Goal: Information Seeking & Learning: Learn about a topic

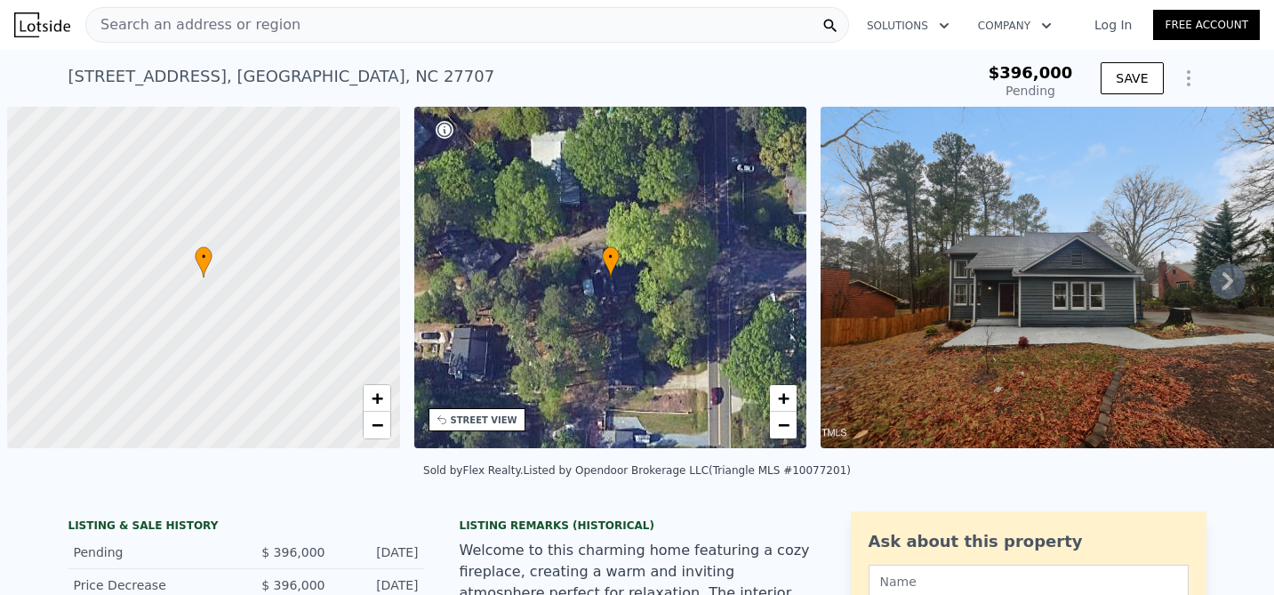
scroll to position [0, 7]
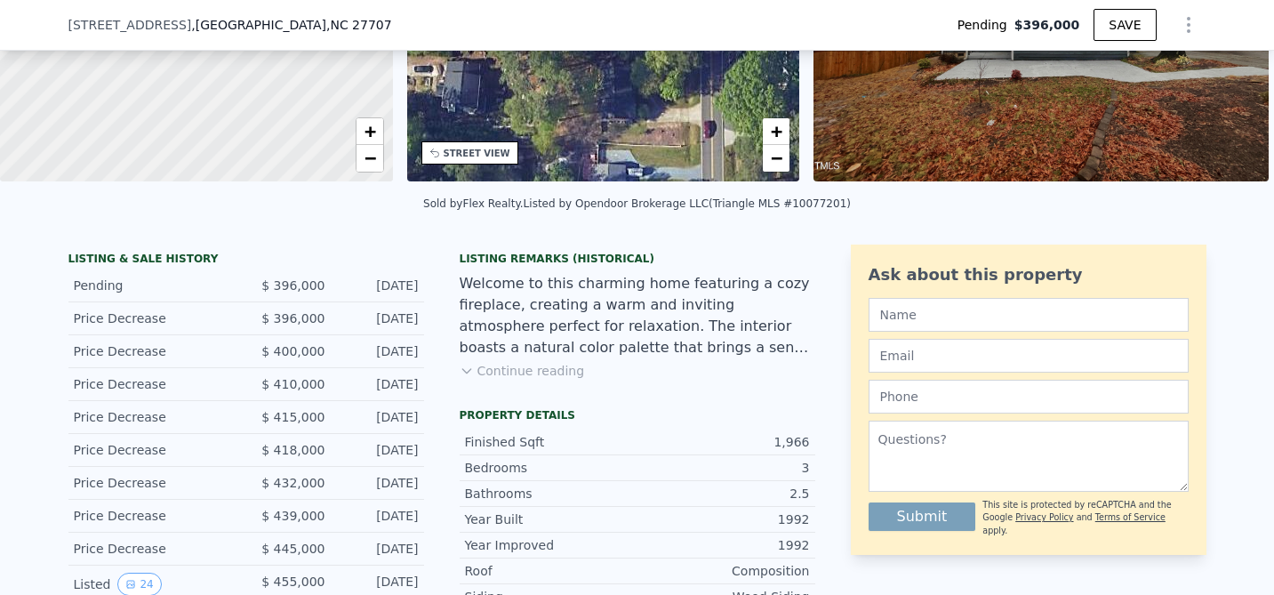
scroll to position [454, 0]
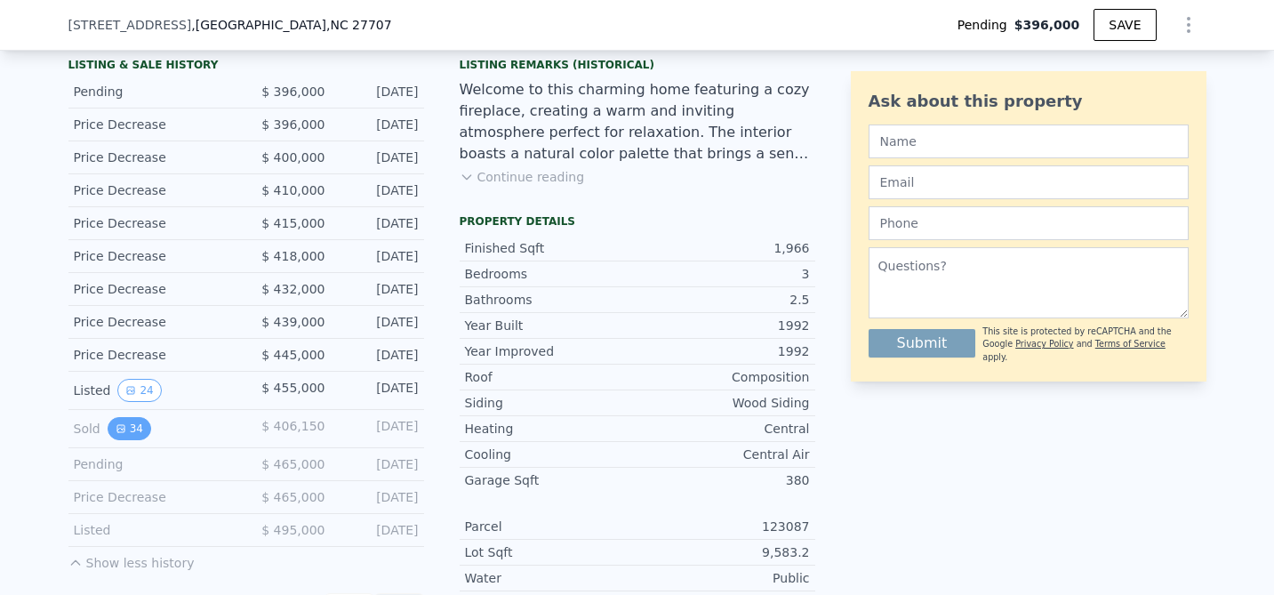
click at [133, 425] on button "34" at bounding box center [130, 428] width 44 height 23
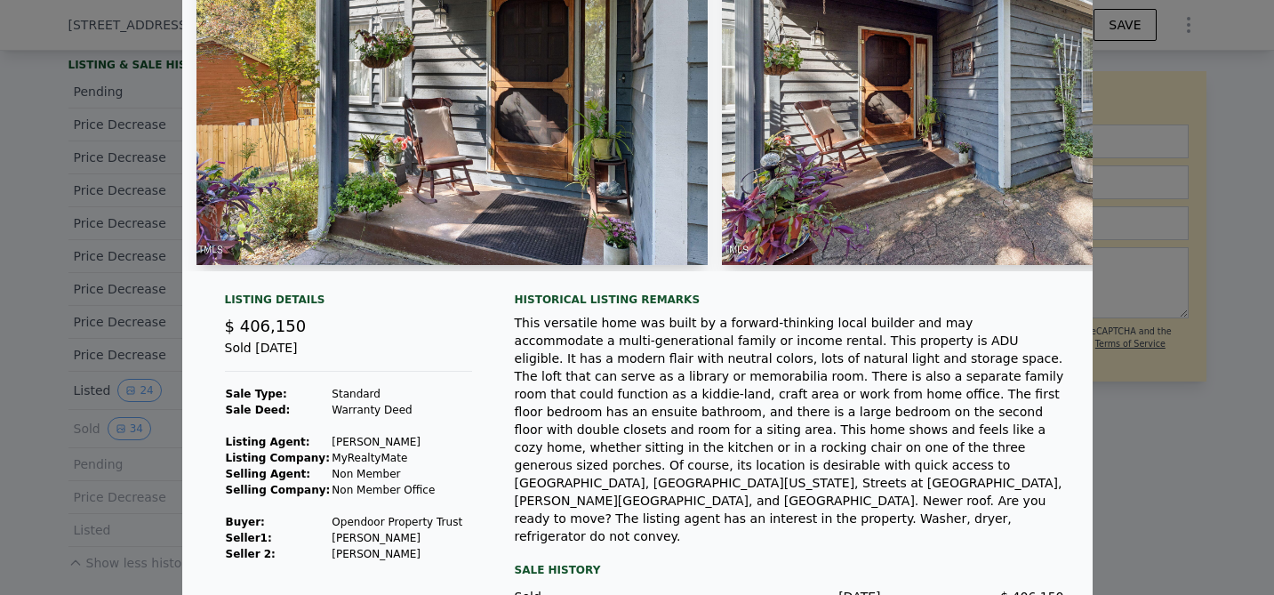
scroll to position [0, 0]
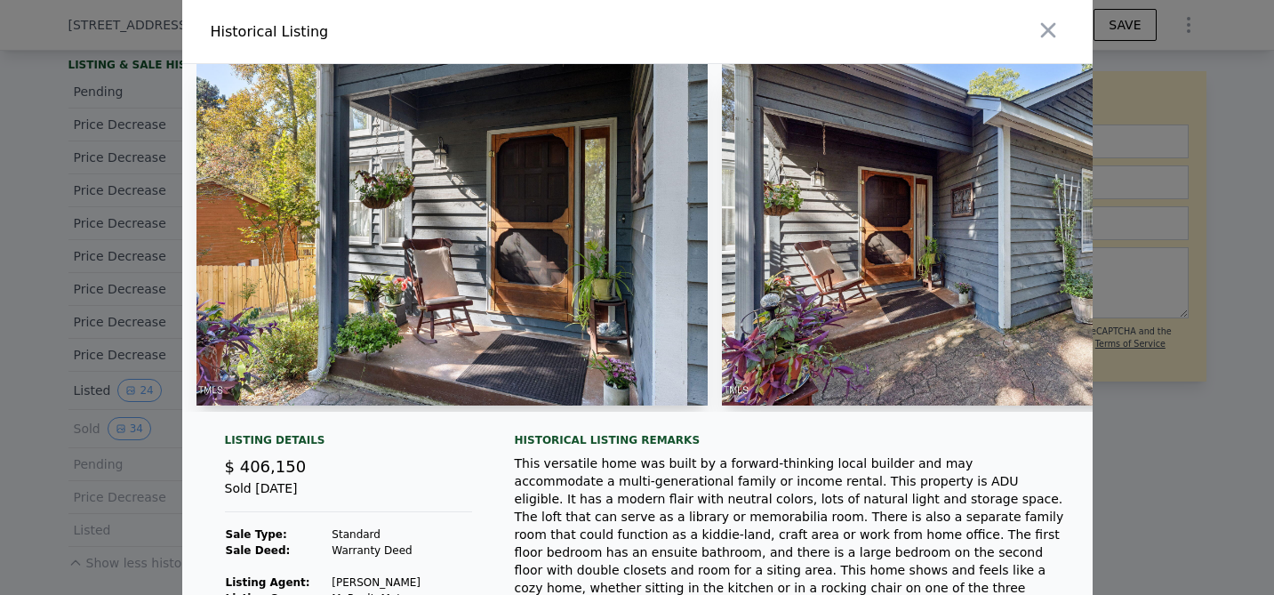
click at [900, 283] on img at bounding box center [978, 234] width 512 height 341
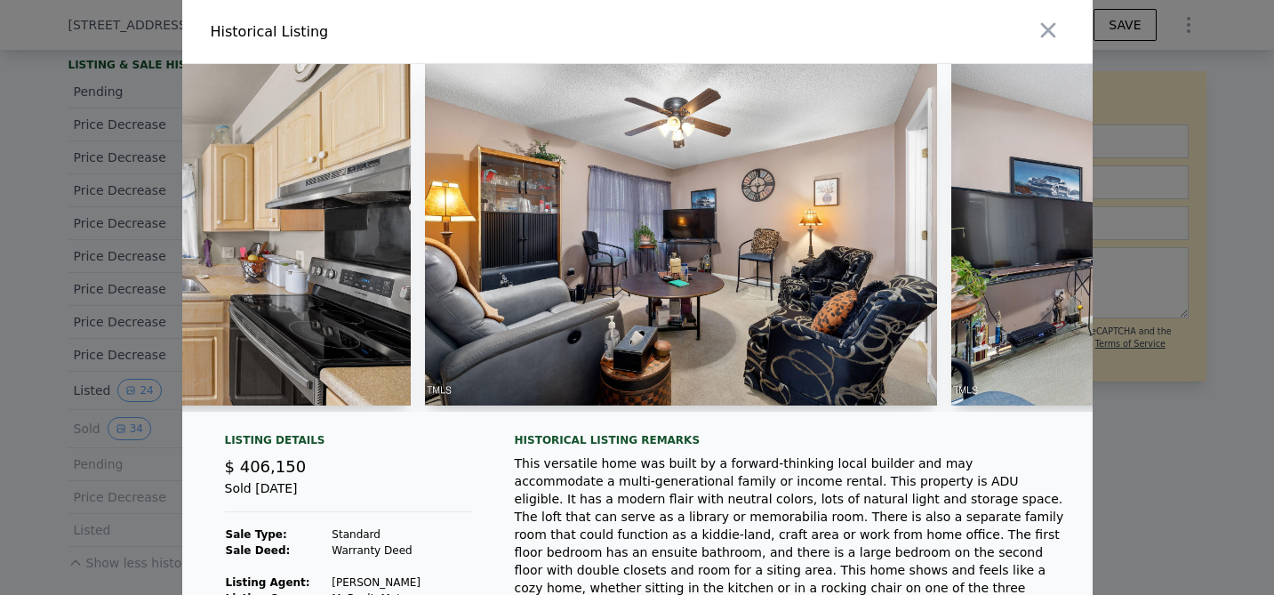
scroll to position [0, 9249]
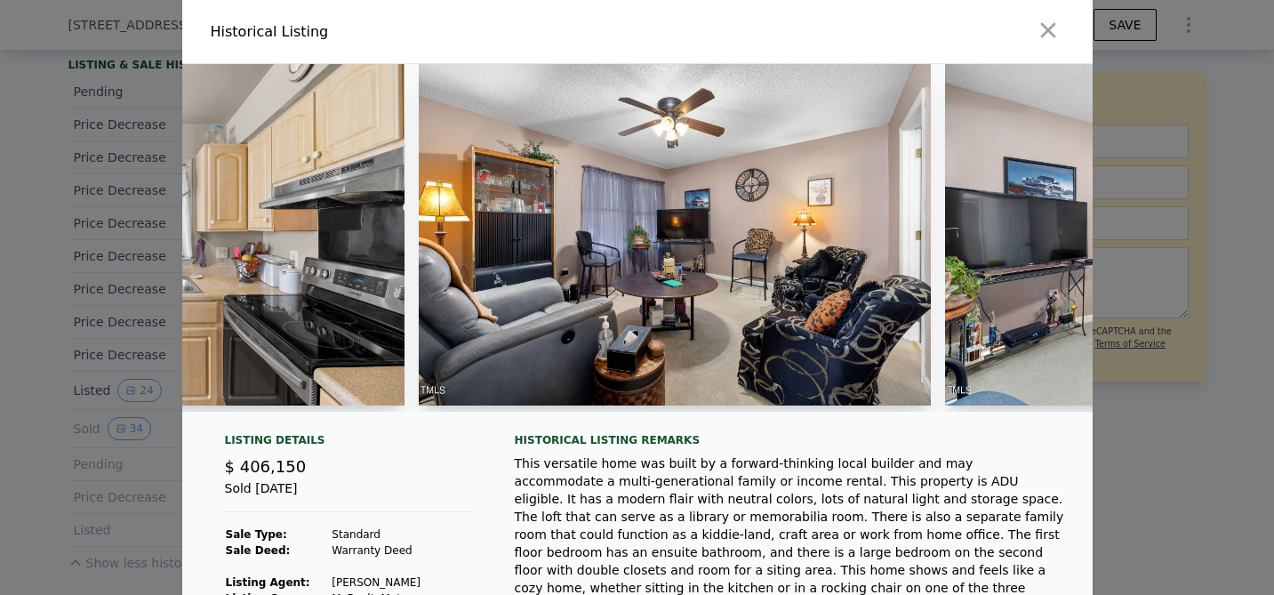
type input "$ 560,000"
type input "$ 109,266"
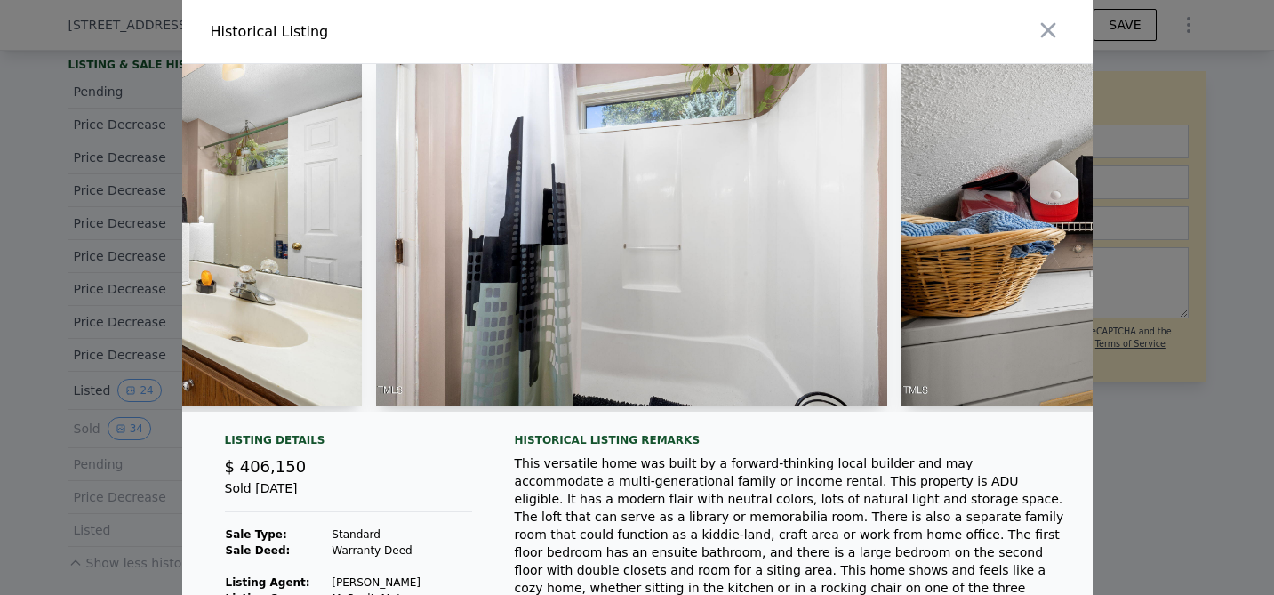
scroll to position [0, 10897]
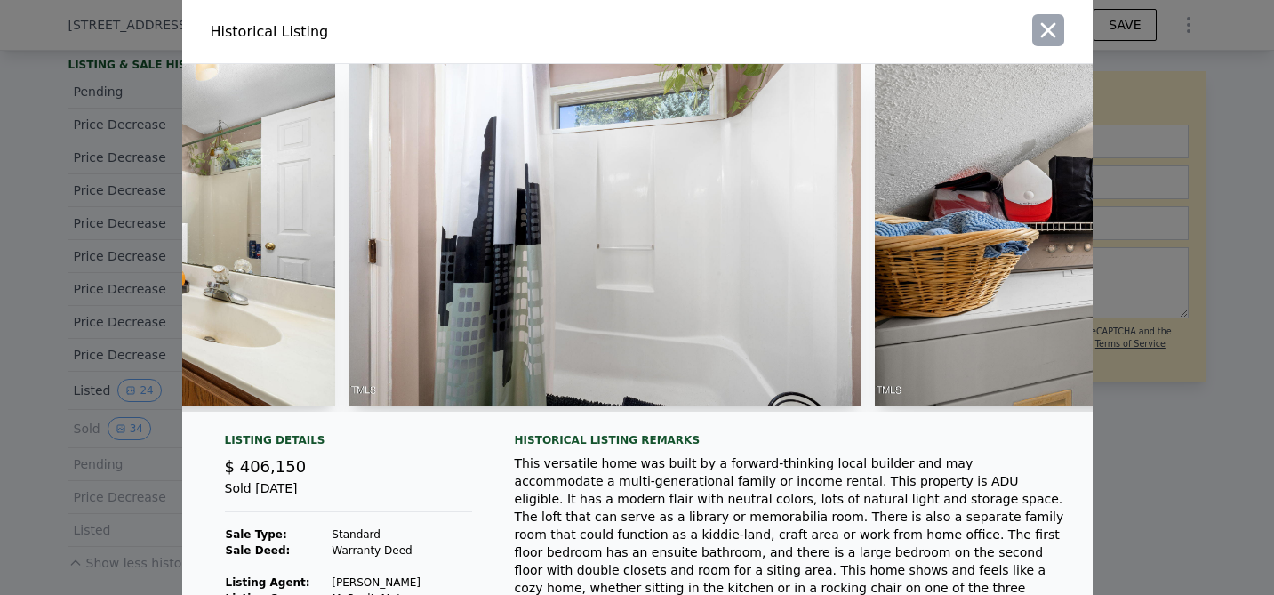
click at [1040, 25] on icon "button" at bounding box center [1048, 30] width 25 height 25
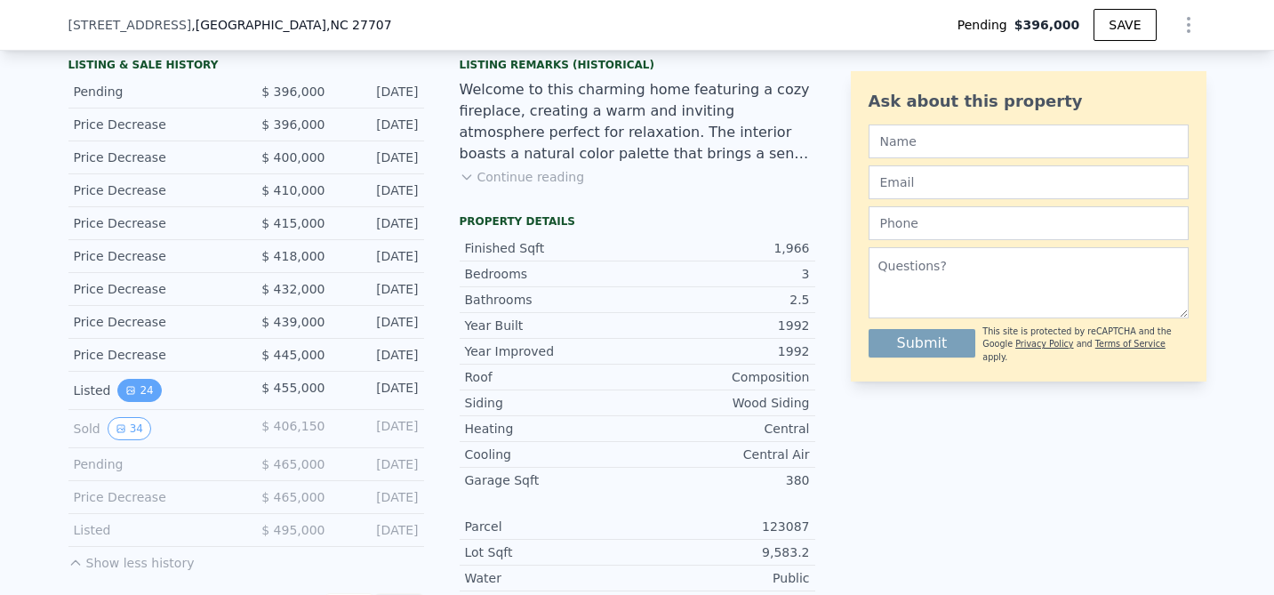
click at [141, 393] on button "24" at bounding box center [139, 390] width 44 height 23
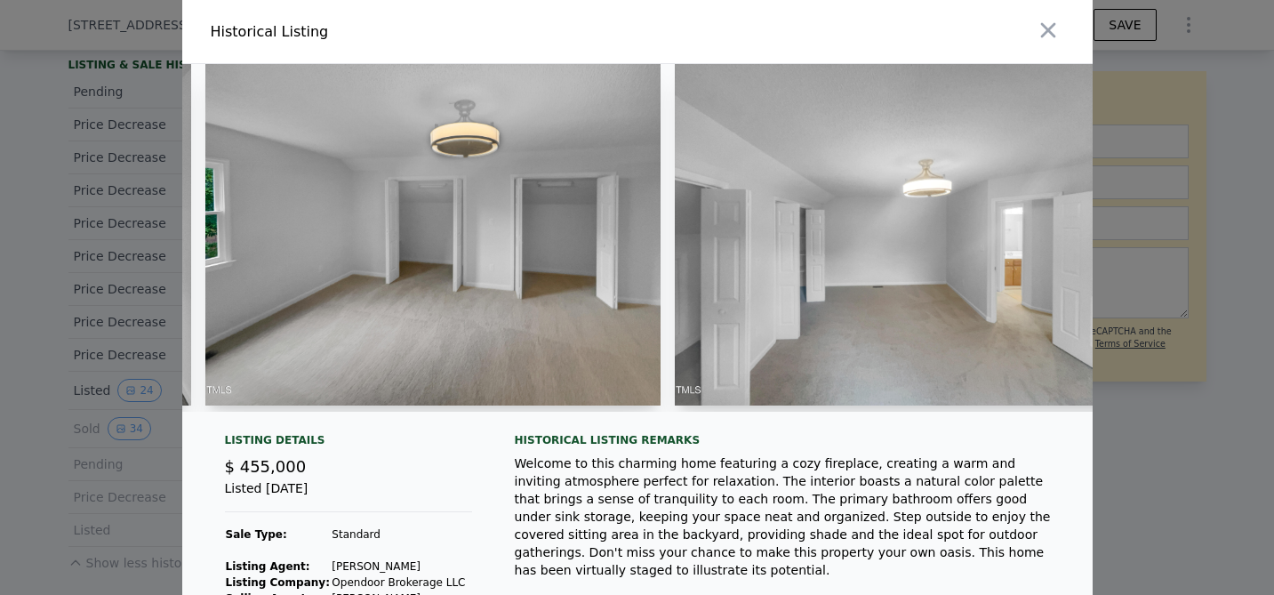
scroll to position [0, 9345]
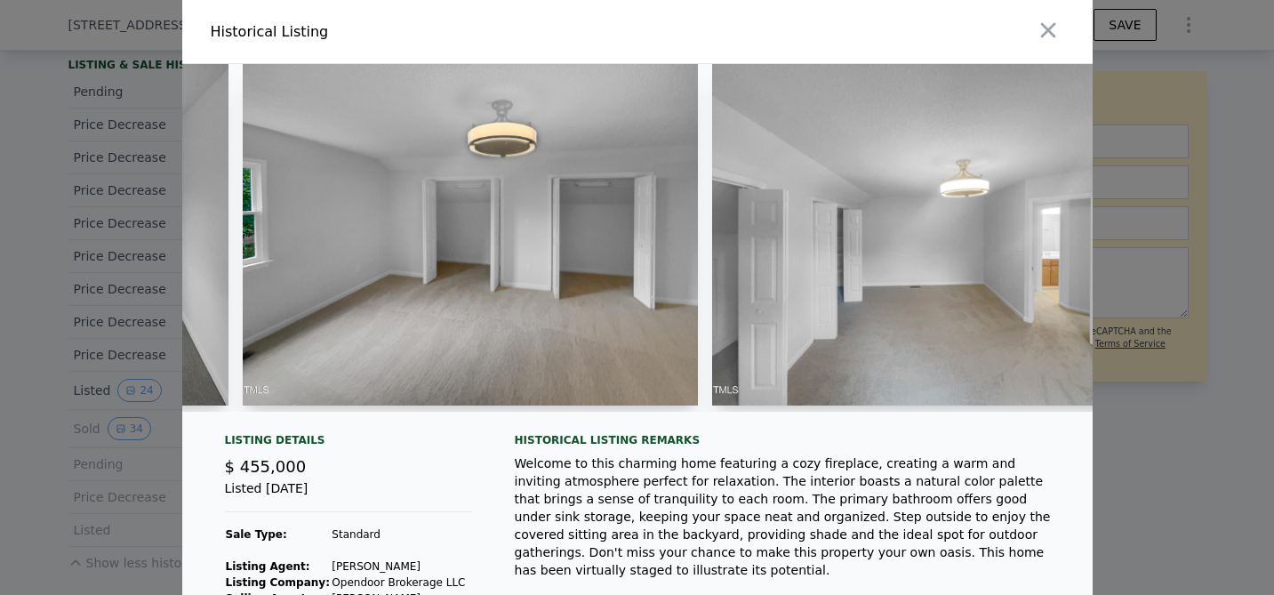
click at [515, 234] on img at bounding box center [470, 234] width 455 height 341
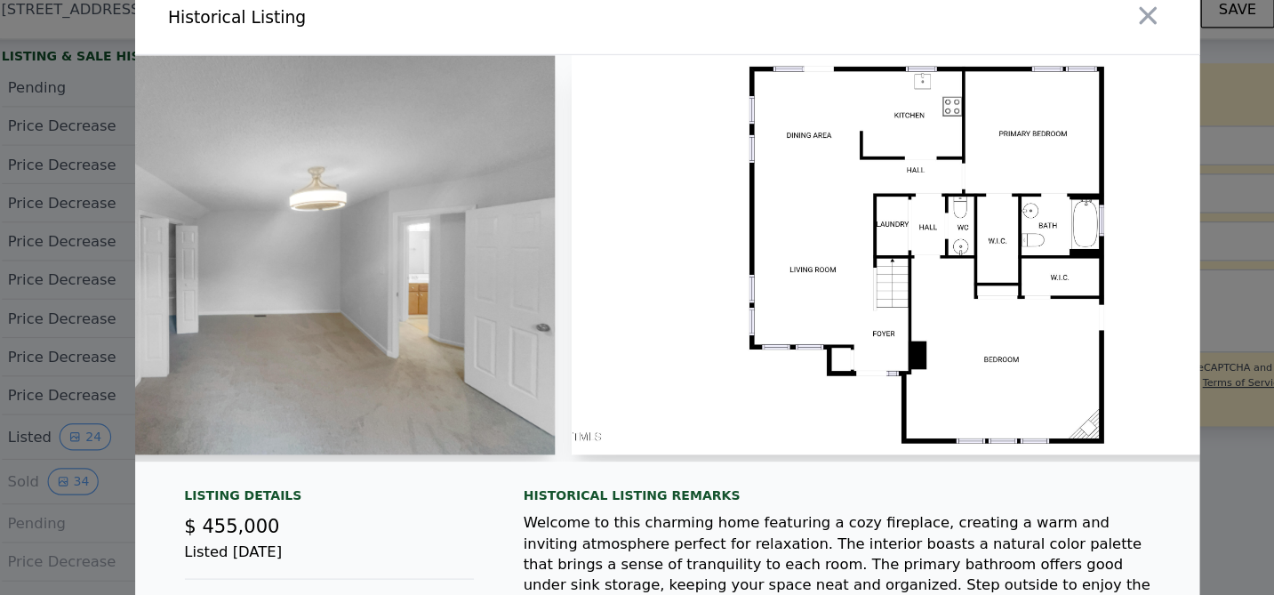
scroll to position [0, 9999]
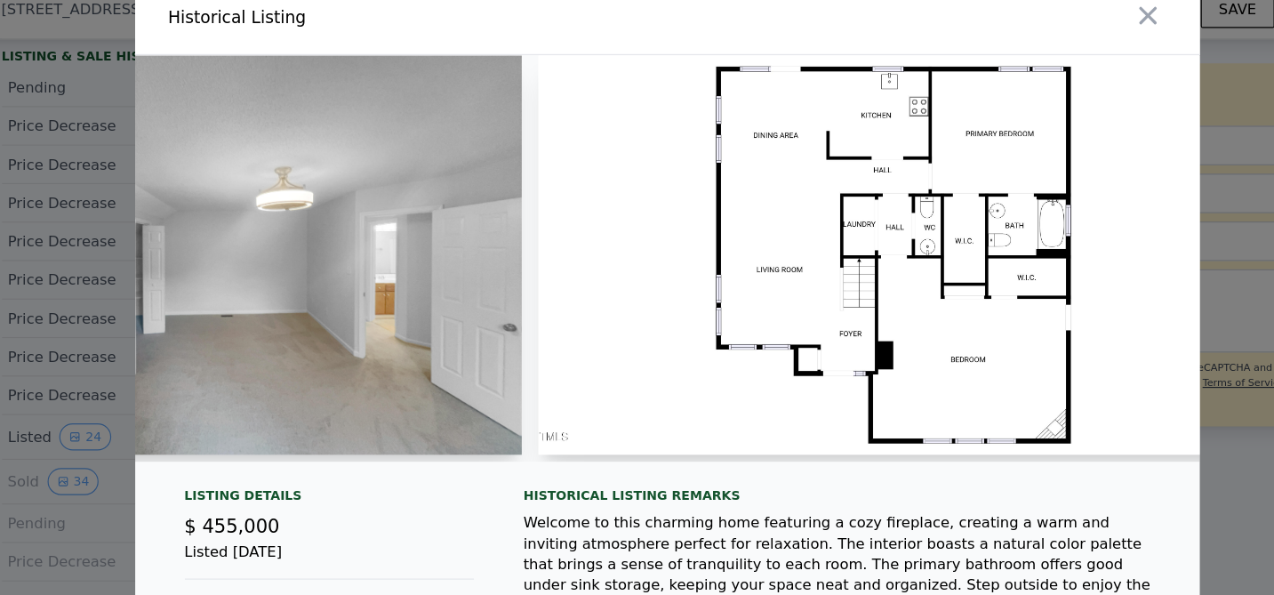
click at [936, 152] on img at bounding box center [830, 234] width 607 height 341
click at [1042, 31] on icon "button" at bounding box center [1048, 30] width 25 height 25
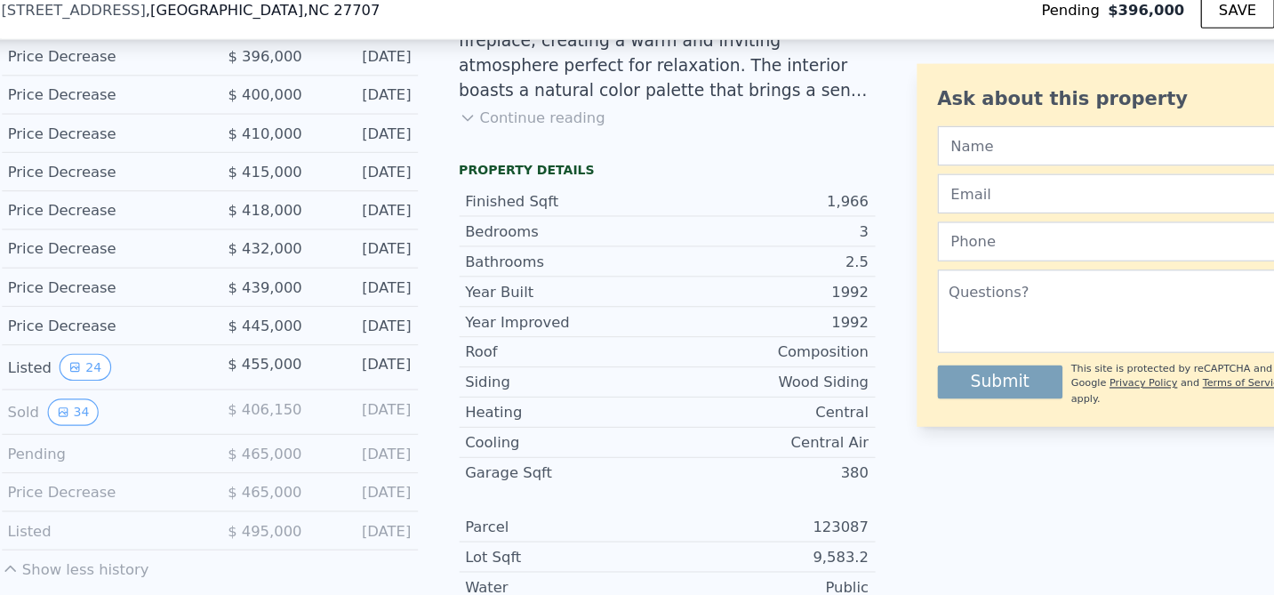
scroll to position [515, 0]
click at [124, 365] on icon "View historical data" at bounding box center [121, 368] width 11 height 11
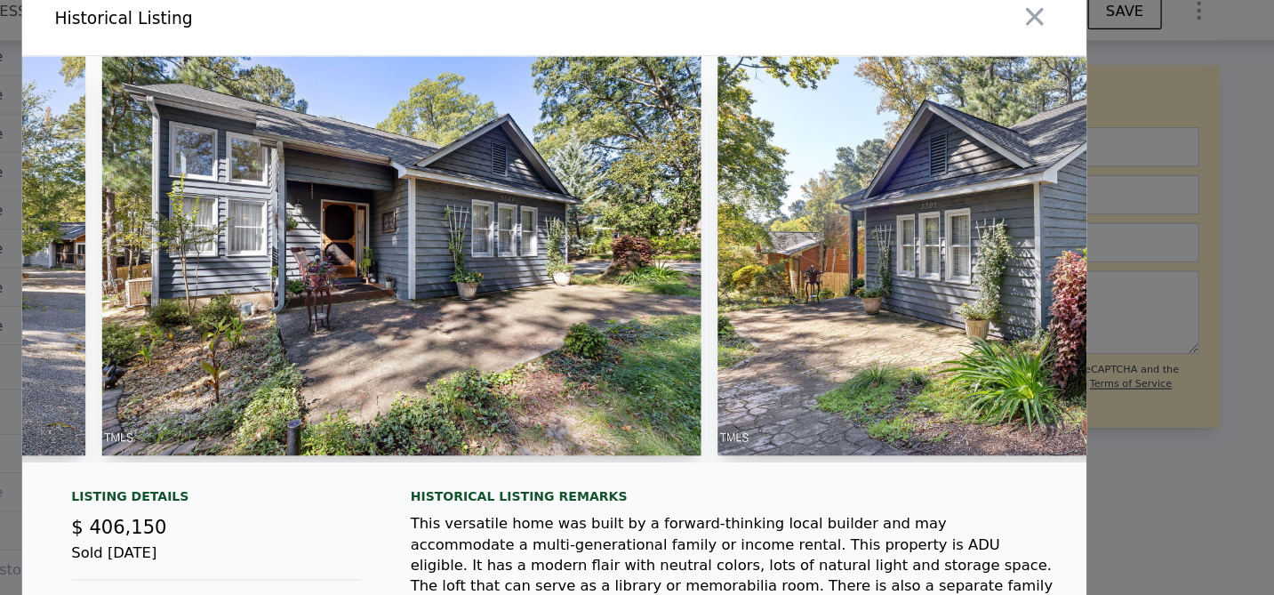
scroll to position [0, 0]
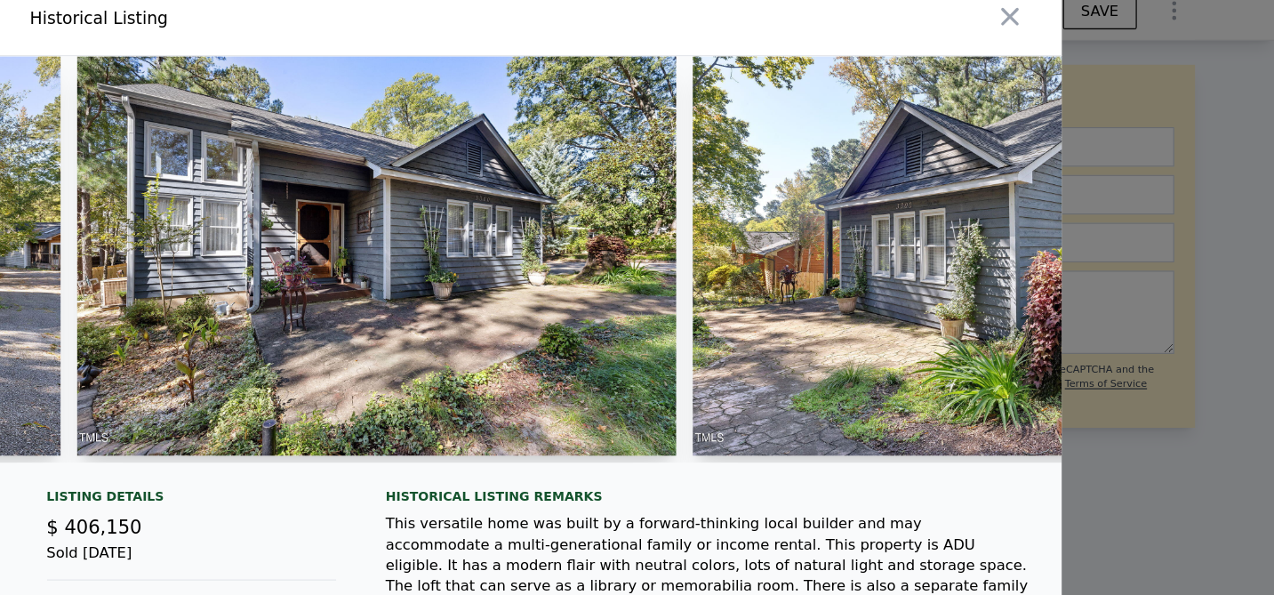
click at [1197, 159] on div at bounding box center [637, 297] width 1274 height 595
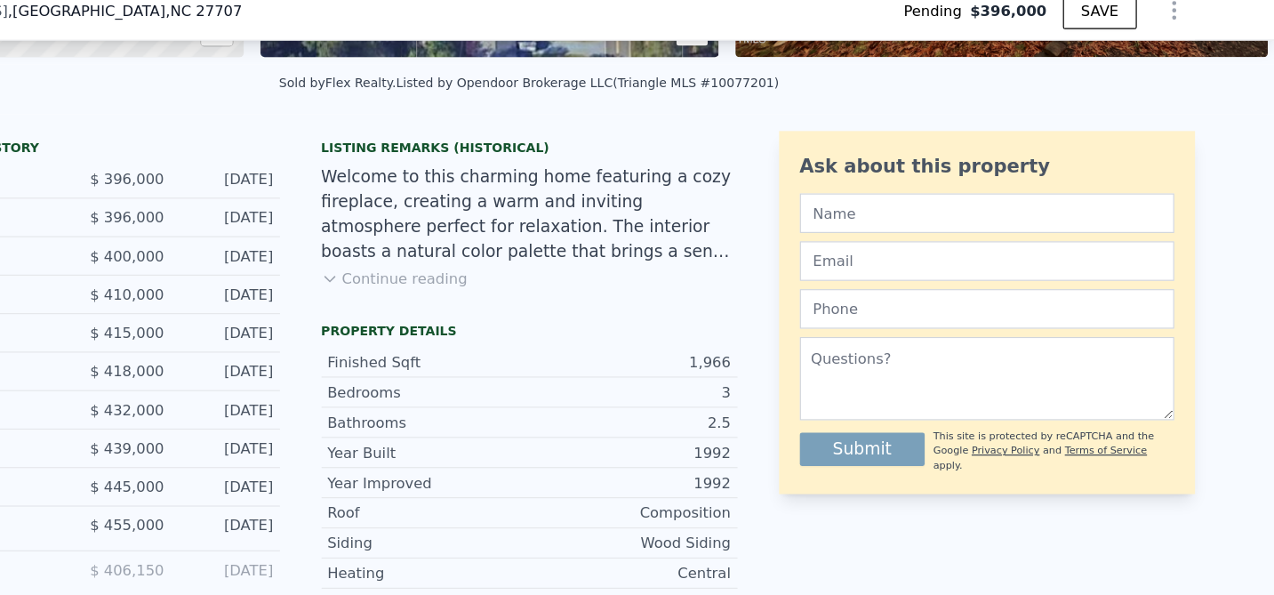
scroll to position [363, 0]
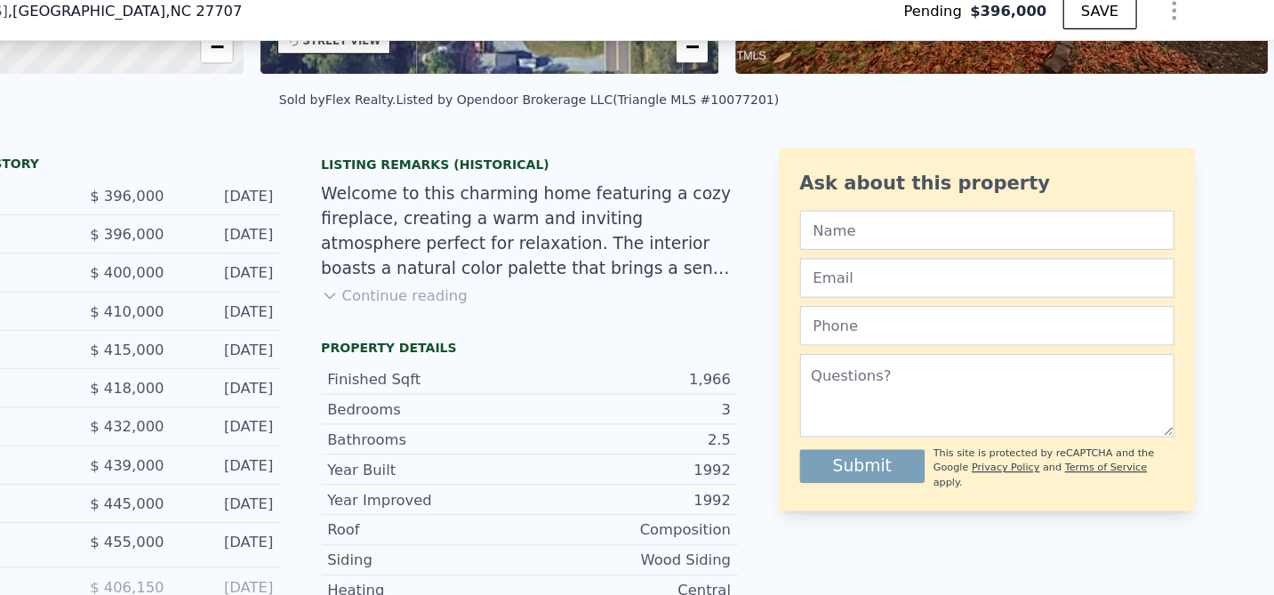
click at [513, 260] on button "Continue reading" at bounding box center [522, 269] width 125 height 18
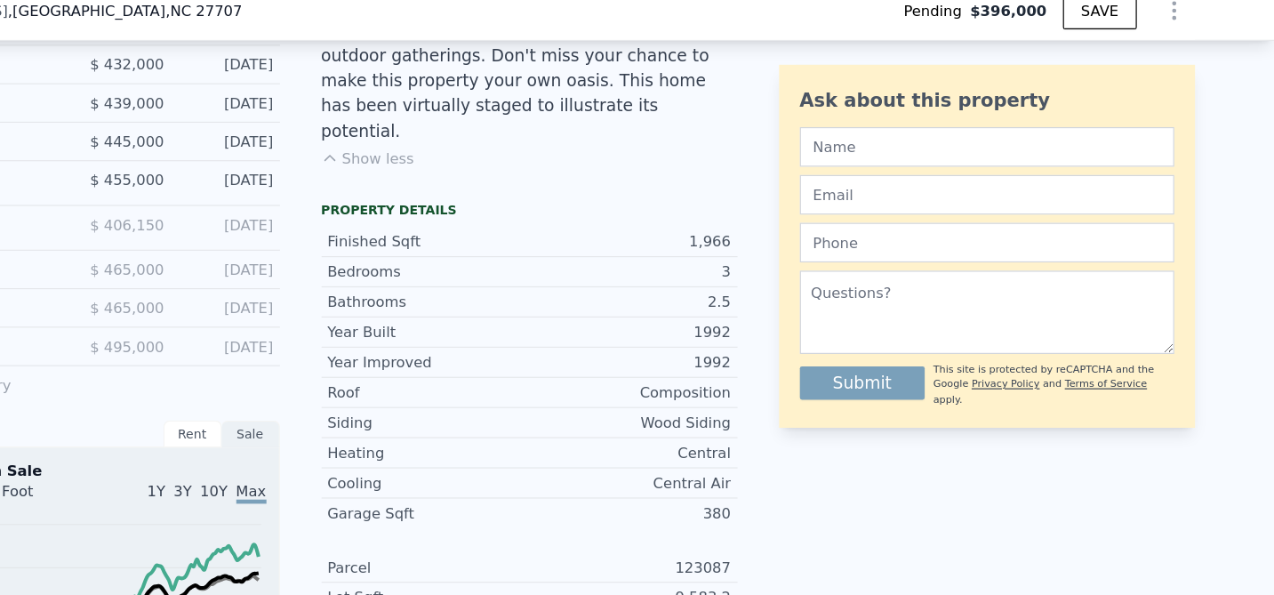
scroll to position [0, 0]
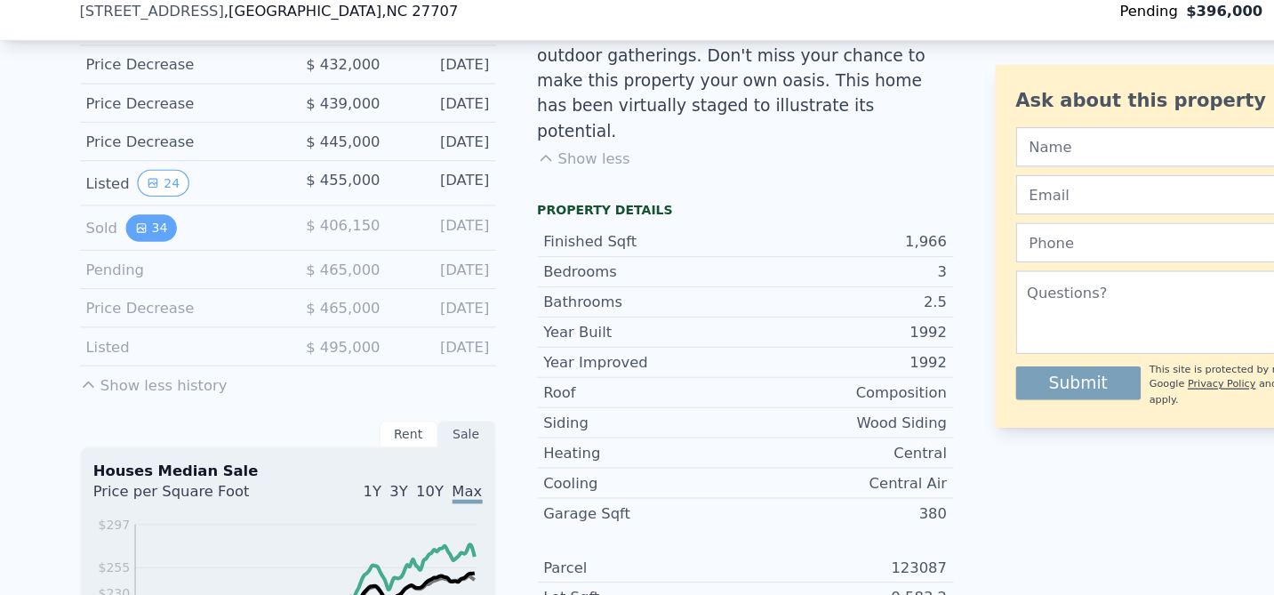
click at [133, 211] on button "34" at bounding box center [130, 210] width 44 height 23
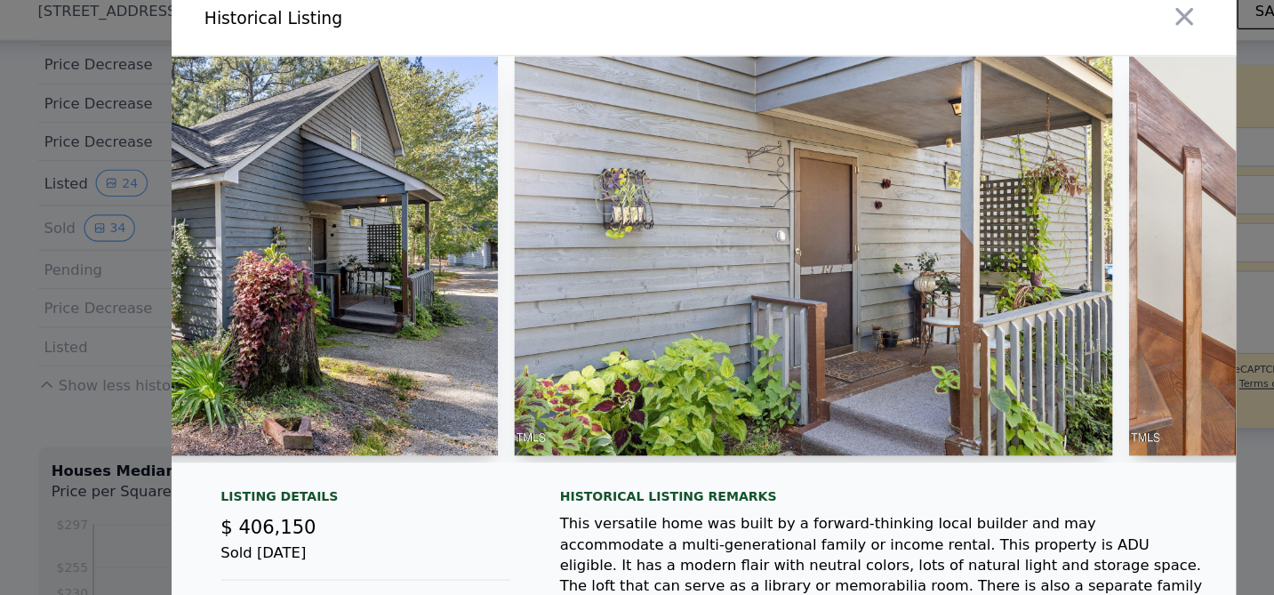
click at [1063, 21] on button "button" at bounding box center [1048, 30] width 32 height 32
click at [1056, 28] on span "$396,000" at bounding box center [1048, 25] width 66 height 18
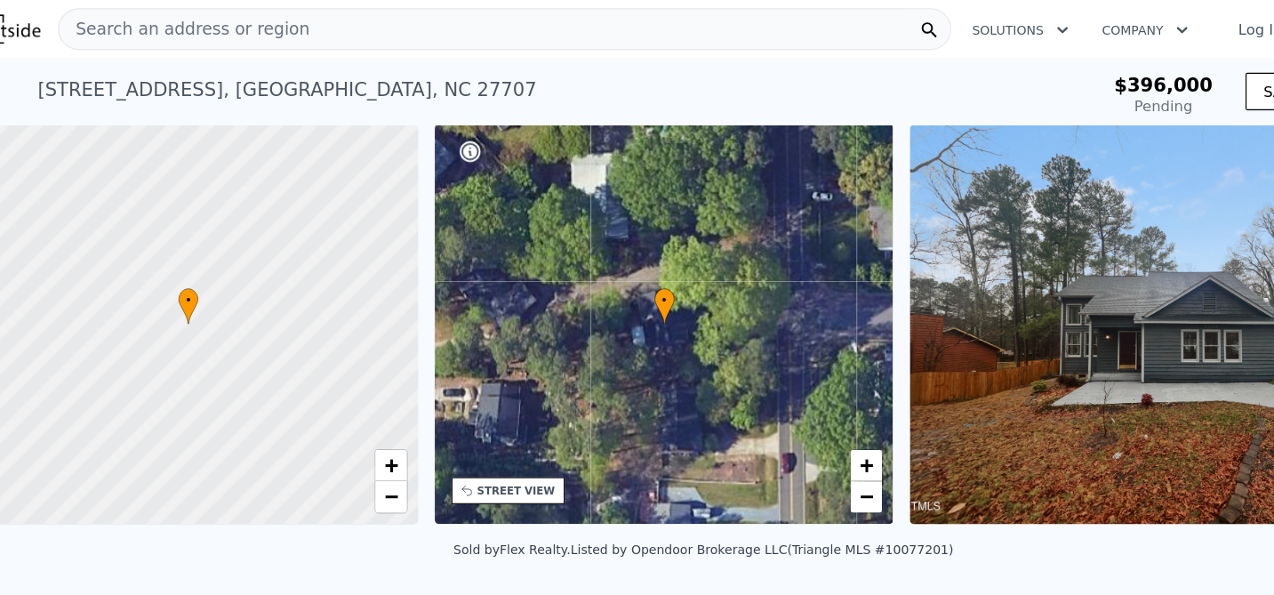
click at [376, 22] on div "Search an address or region" at bounding box center [467, 25] width 764 height 36
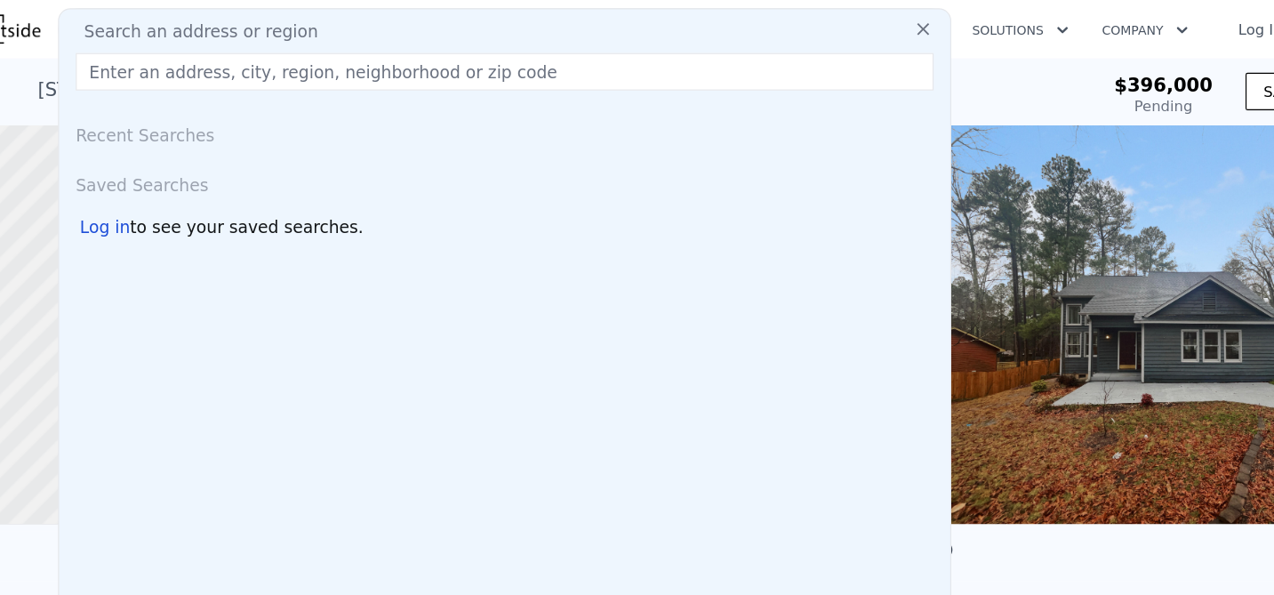
click at [376, 22] on div "Search an address or region" at bounding box center [467, 27] width 748 height 21
click at [385, 70] on input "text" at bounding box center [467, 61] width 734 height 32
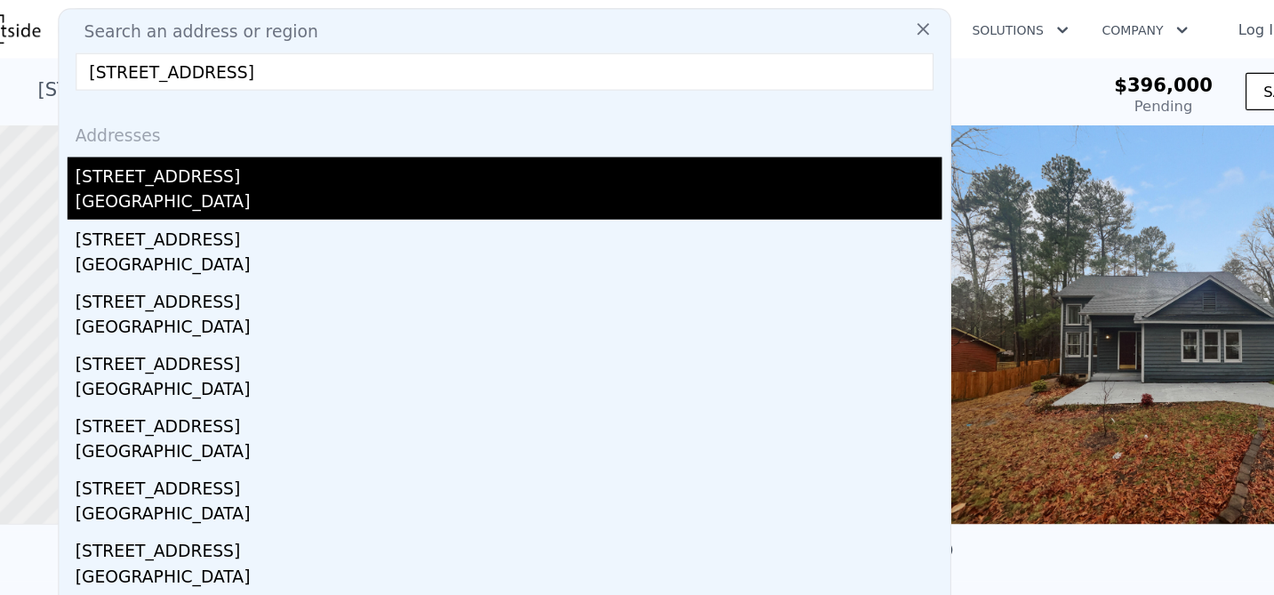
type input "[STREET_ADDRESS]"
click at [179, 157] on div "[STREET_ADDRESS]" at bounding box center [470, 148] width 741 height 28
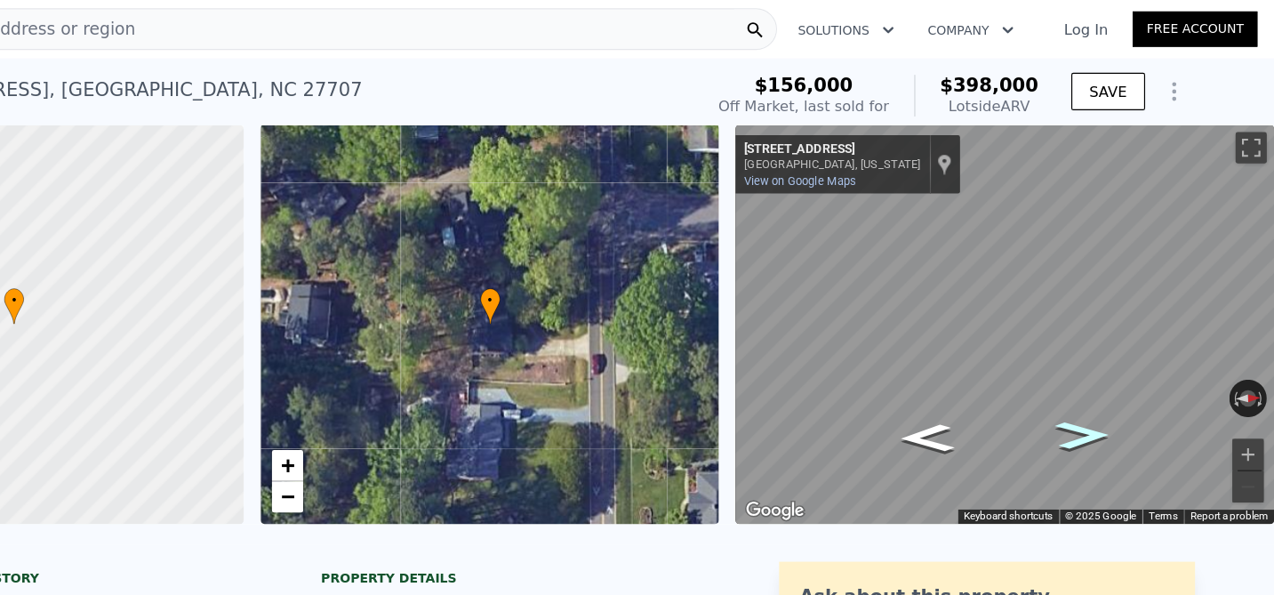
click at [1113, 377] on icon "Go North, Mossdale Ave" at bounding box center [1111, 373] width 86 height 36
click at [1113, 377] on icon "Go North, Mossdale Ave" at bounding box center [1110, 373] width 86 height 36
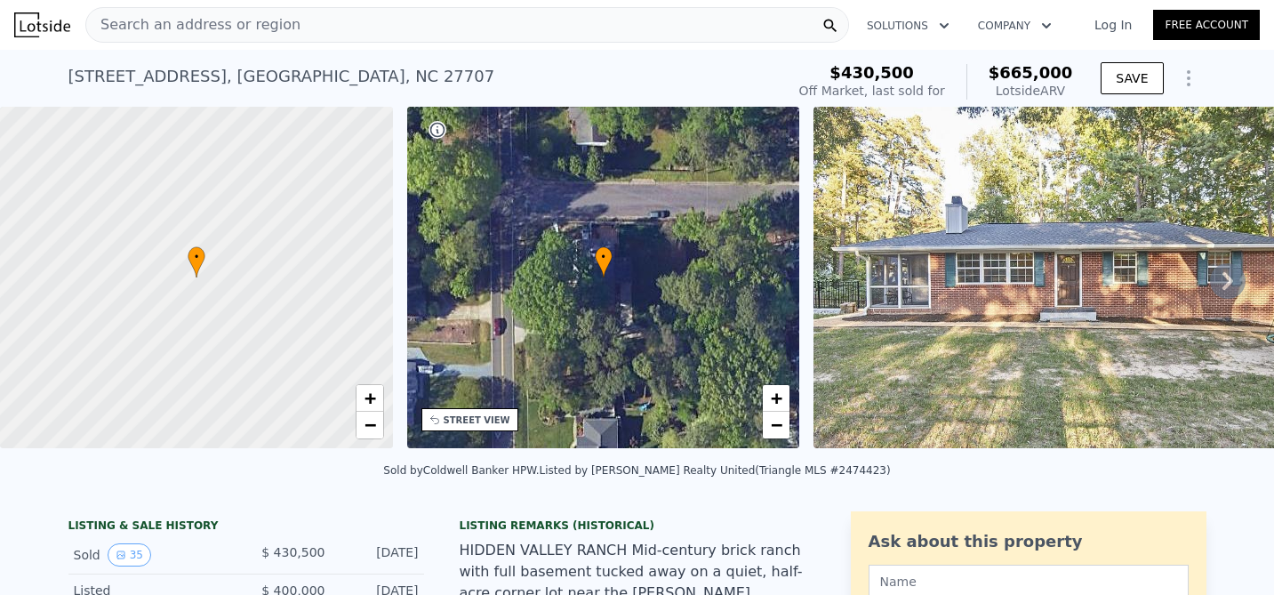
click at [1226, 280] on icon at bounding box center [1228, 281] width 36 height 36
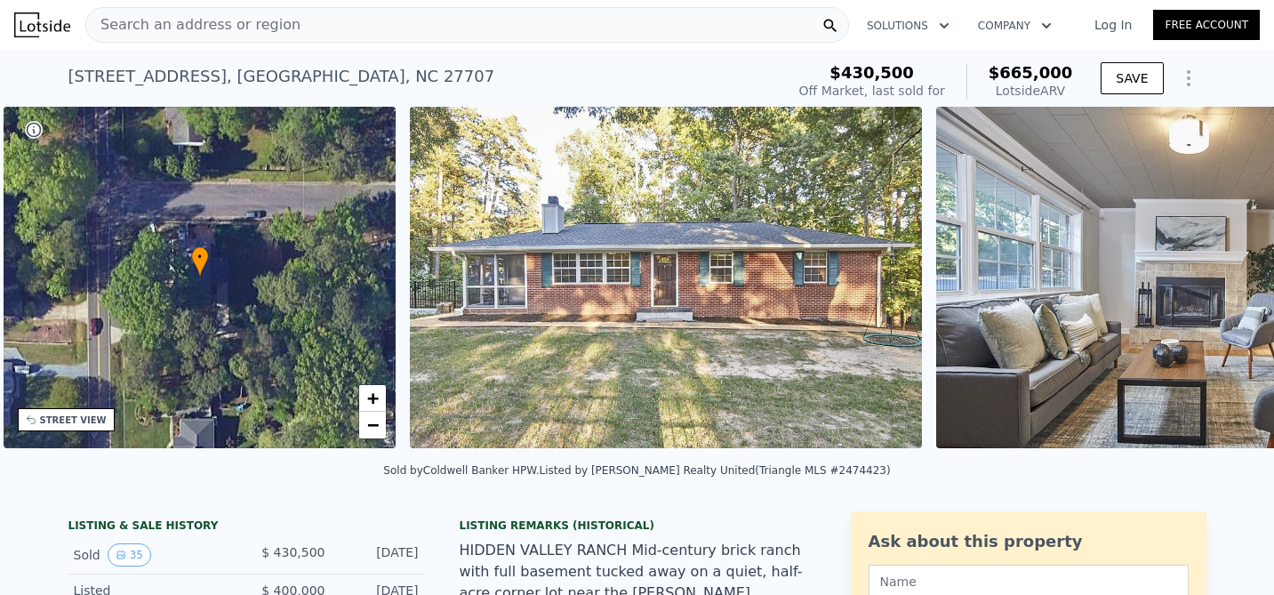
scroll to position [0, 414]
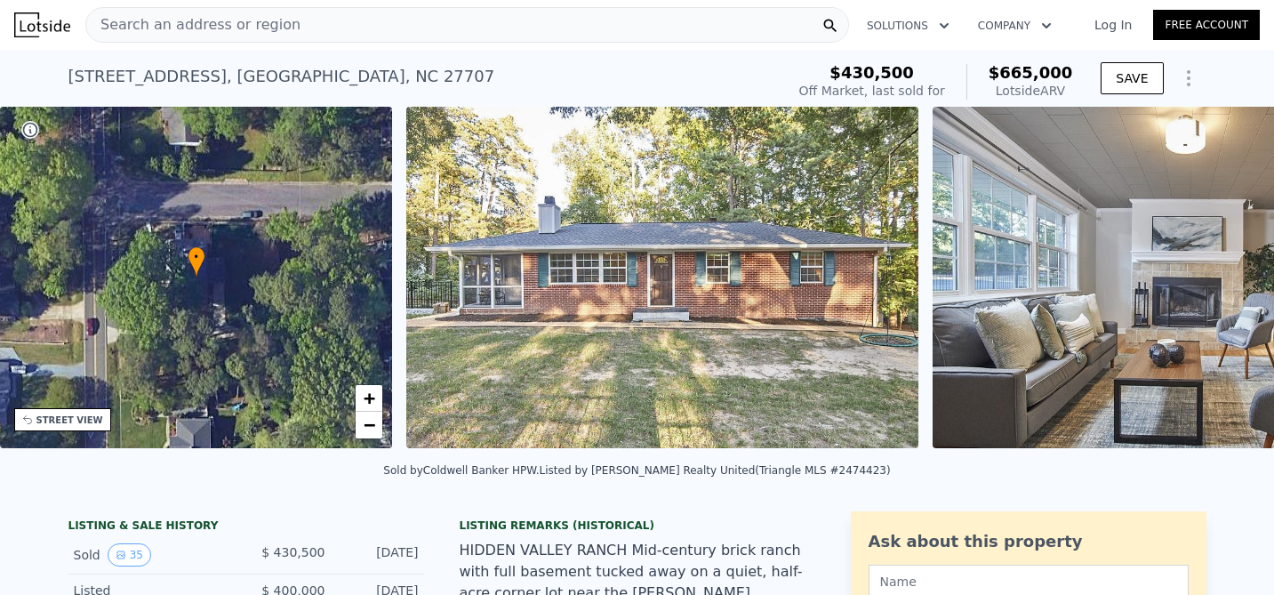
click at [1226, 277] on div "• + − • + − STREET VIEW Loading... SATELLITE VIEW" at bounding box center [637, 281] width 1274 height 348
click at [1226, 277] on icon at bounding box center [1228, 281] width 11 height 18
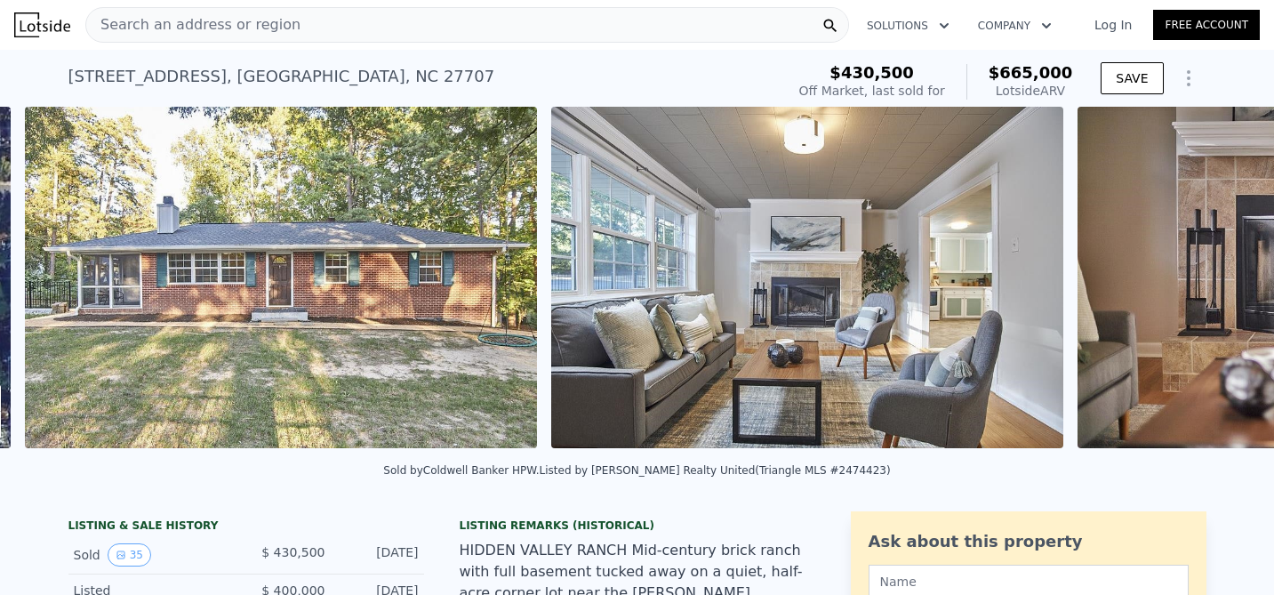
scroll to position [0, 814]
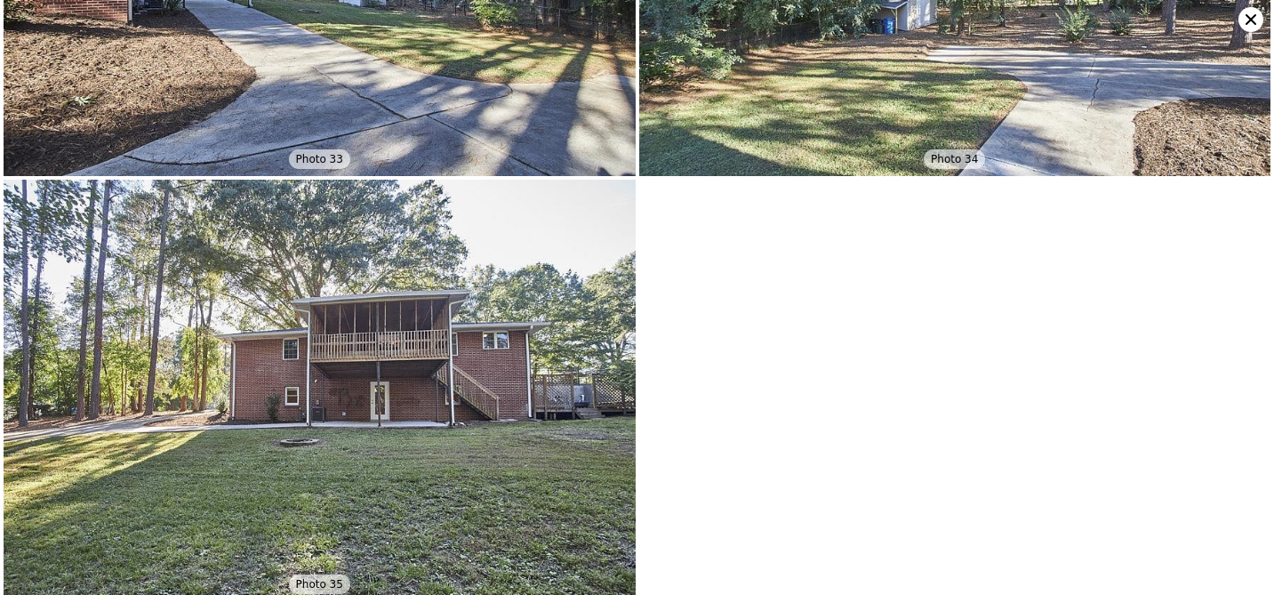
scroll to position [7048, 0]
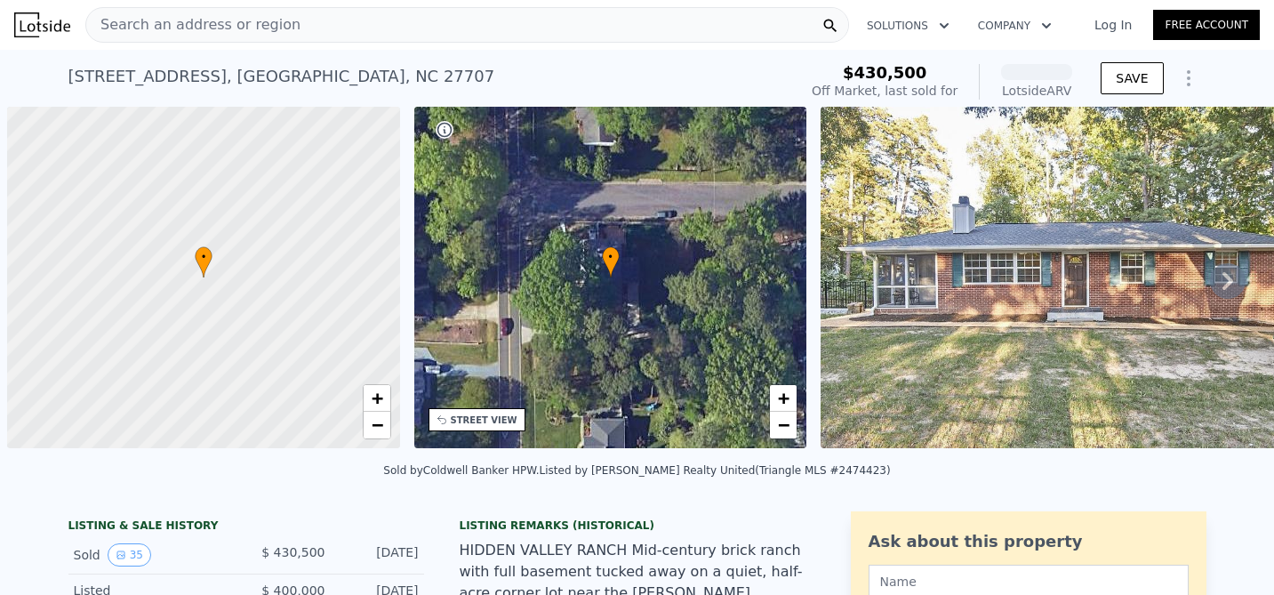
scroll to position [0, 7]
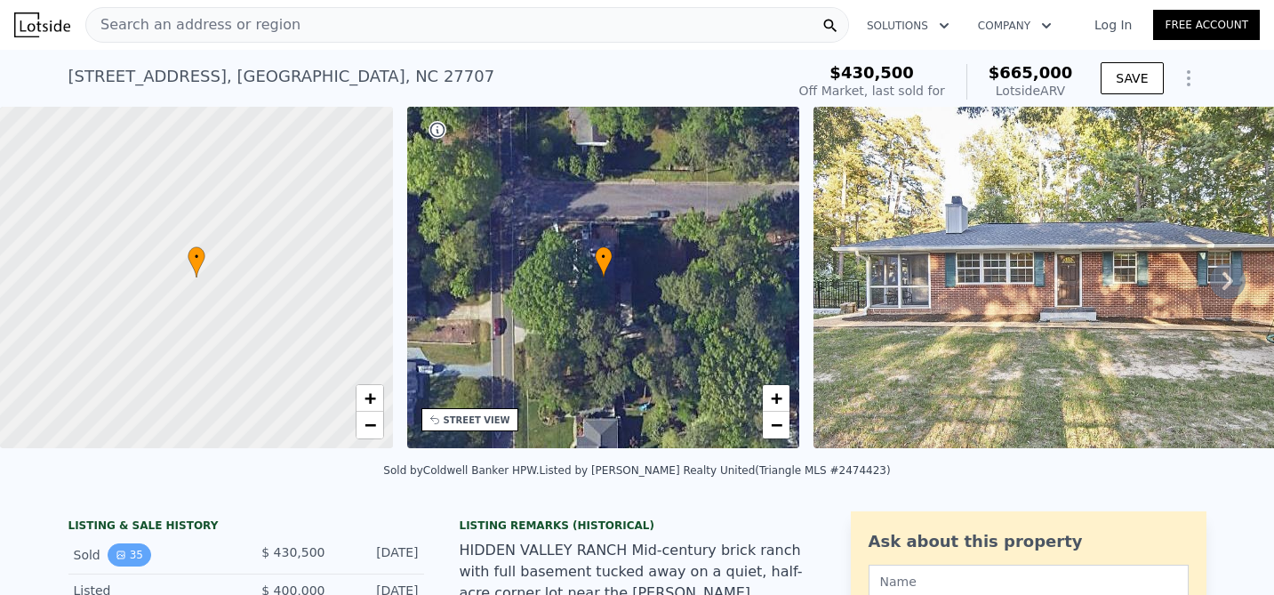
click at [121, 550] on icon "View historical data" at bounding box center [121, 555] width 11 height 11
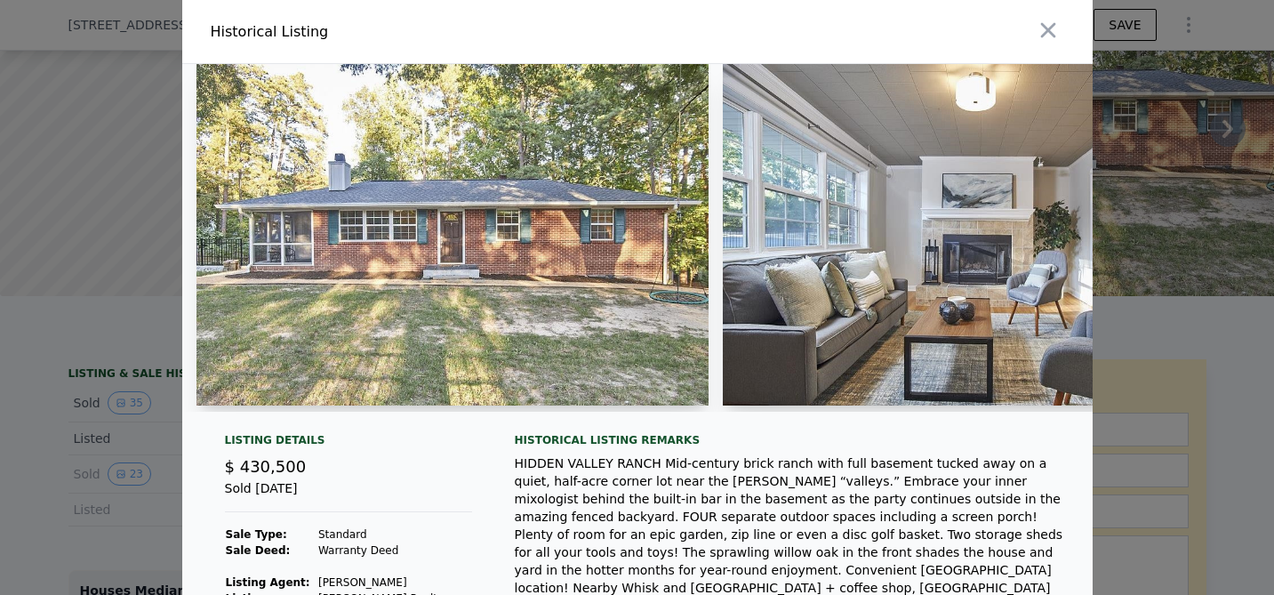
scroll to position [150, 0]
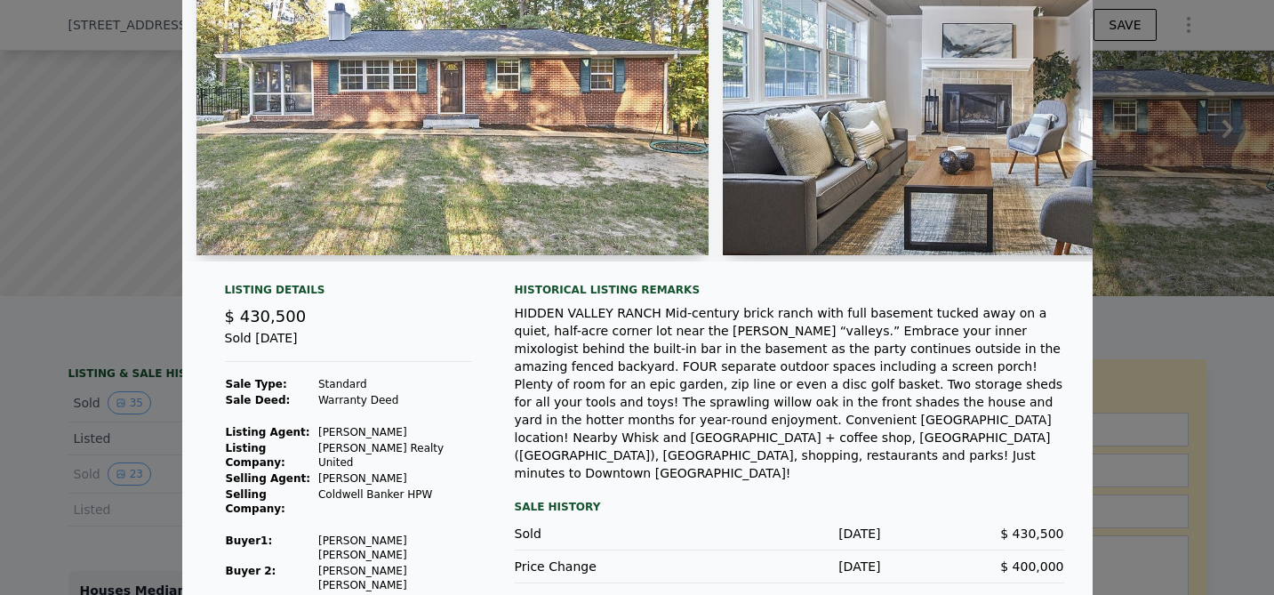
click at [1116, 108] on div at bounding box center [637, 297] width 1274 height 595
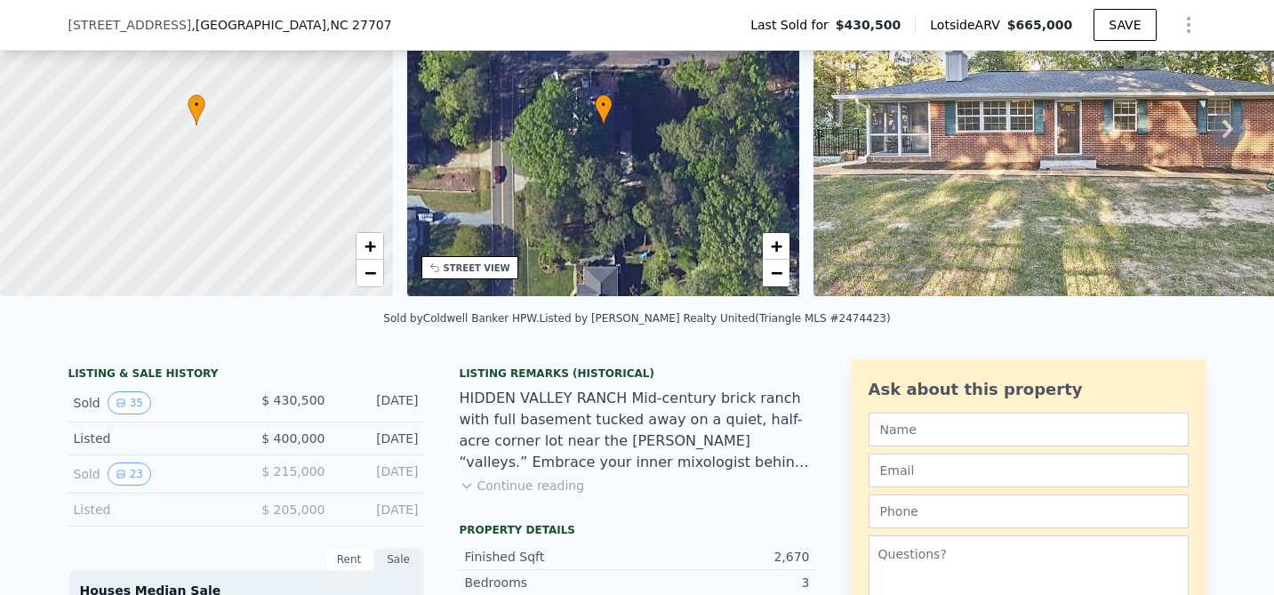
click at [99, 25] on span "3303 Mossdale Ave" at bounding box center [130, 25] width 124 height 18
click at [99, 26] on span "3303 Mossdale Ave" at bounding box center [130, 25] width 124 height 18
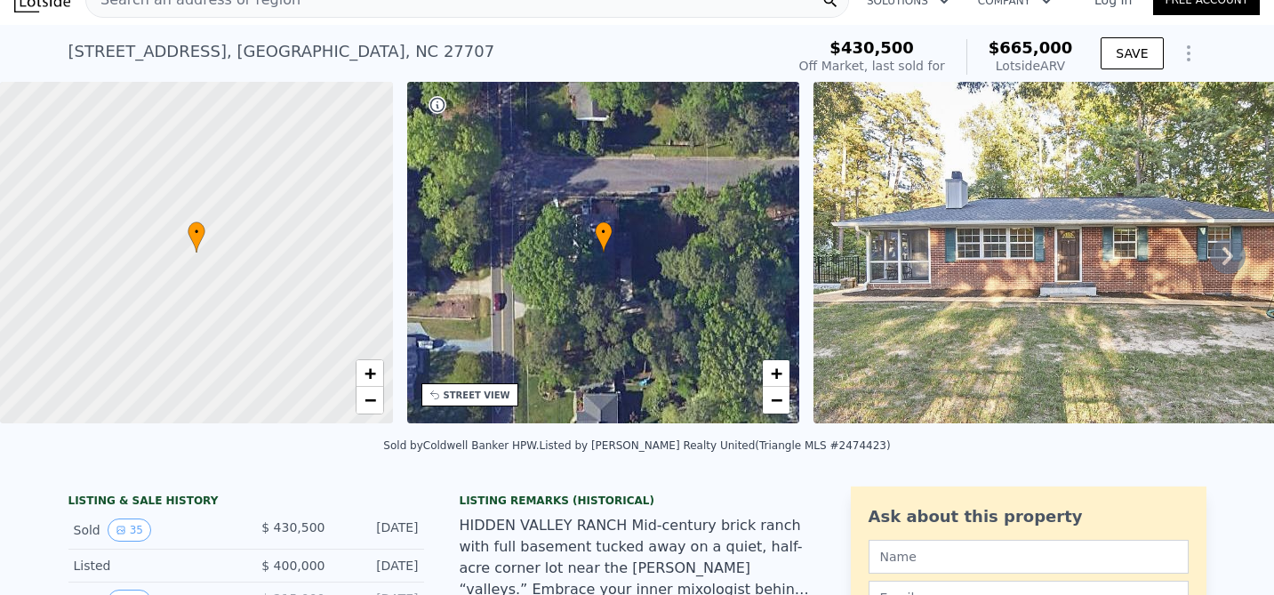
scroll to position [0, 0]
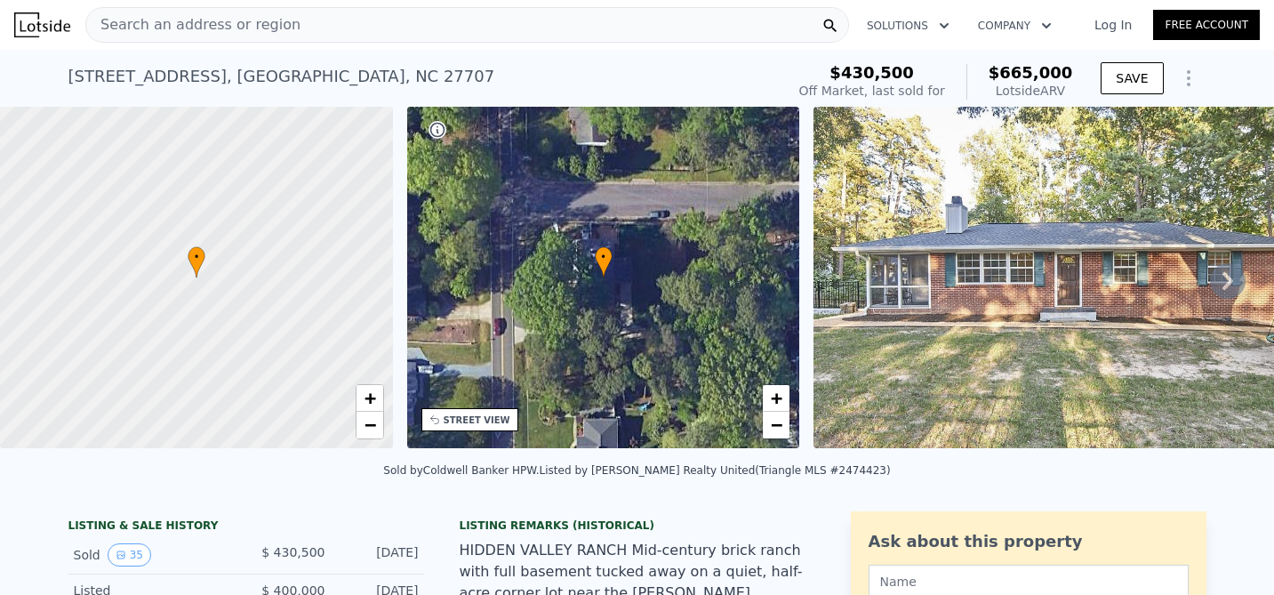
click at [330, 21] on div "Search an address or region" at bounding box center [467, 25] width 764 height 36
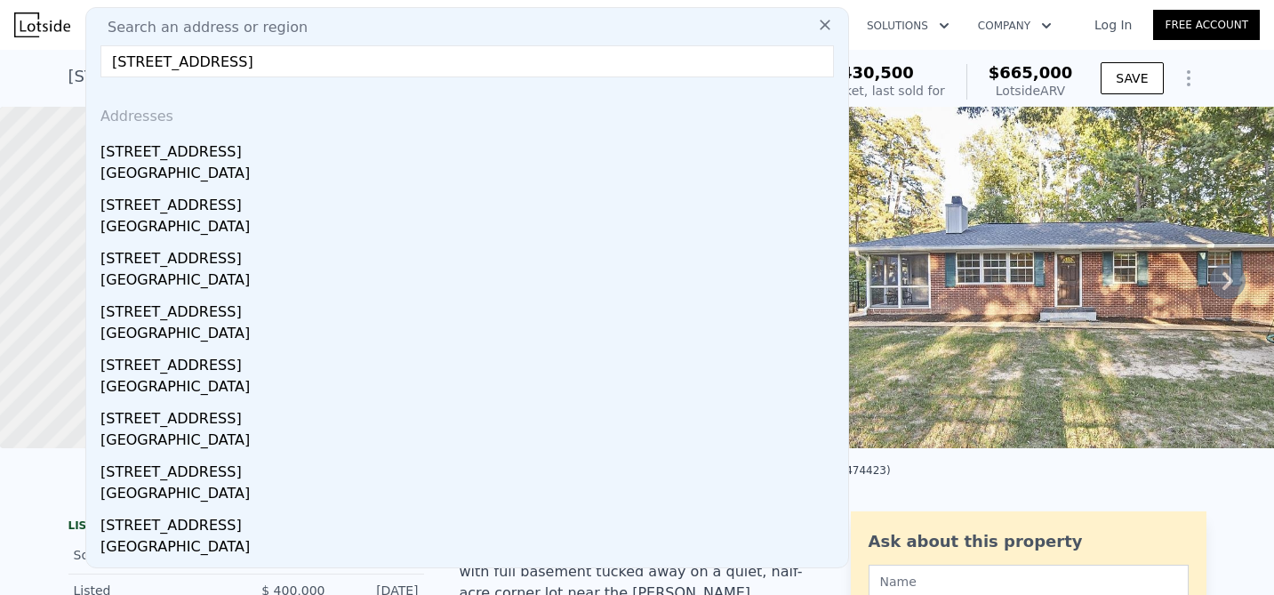
type input "3300 mossdale ave"
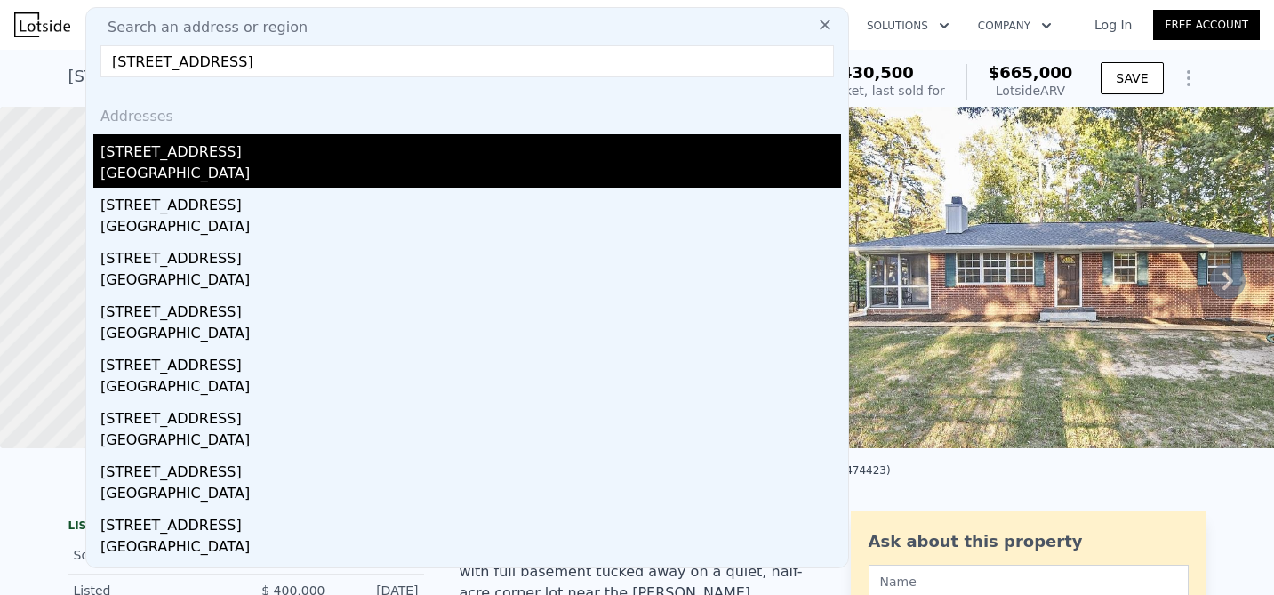
click at [190, 163] on div "[GEOGRAPHIC_DATA]" at bounding box center [470, 175] width 741 height 25
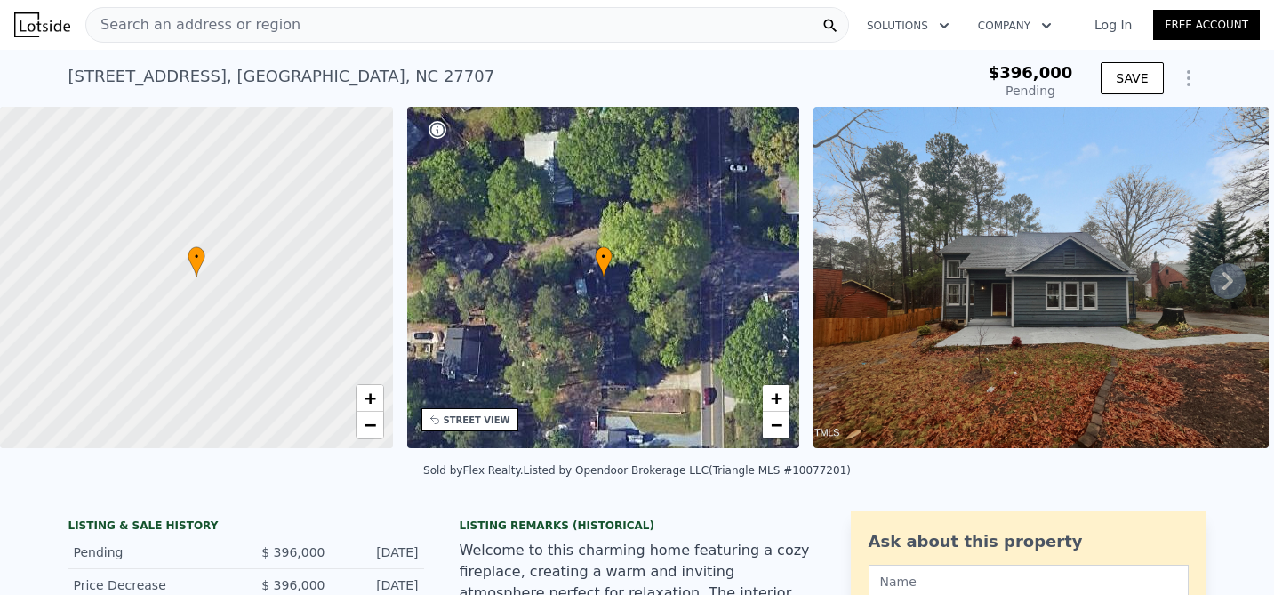
type input "-$ 417,322"
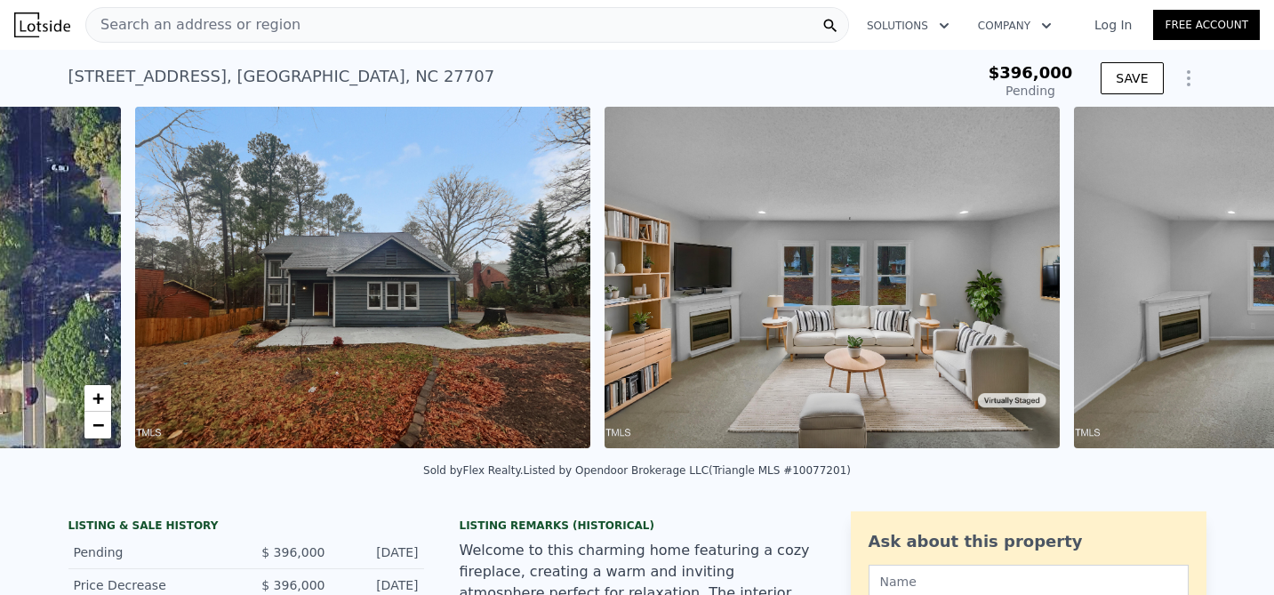
scroll to position [0, 1647]
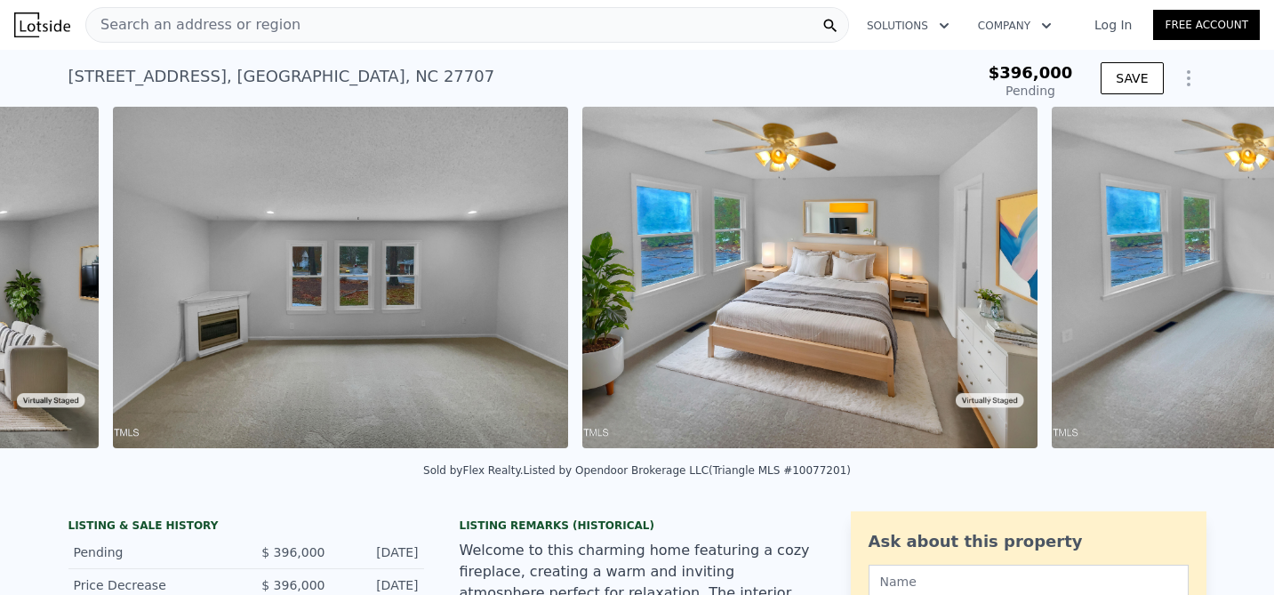
type input "$ 560,000"
type input "$ 109,266"
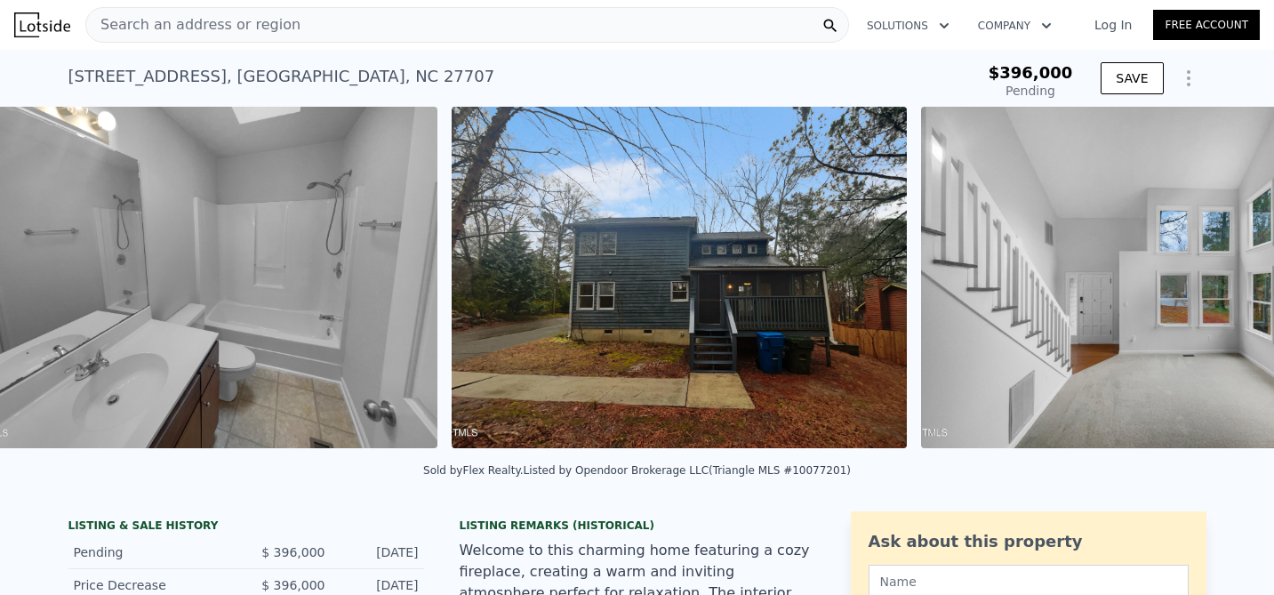
scroll to position [0, 3631]
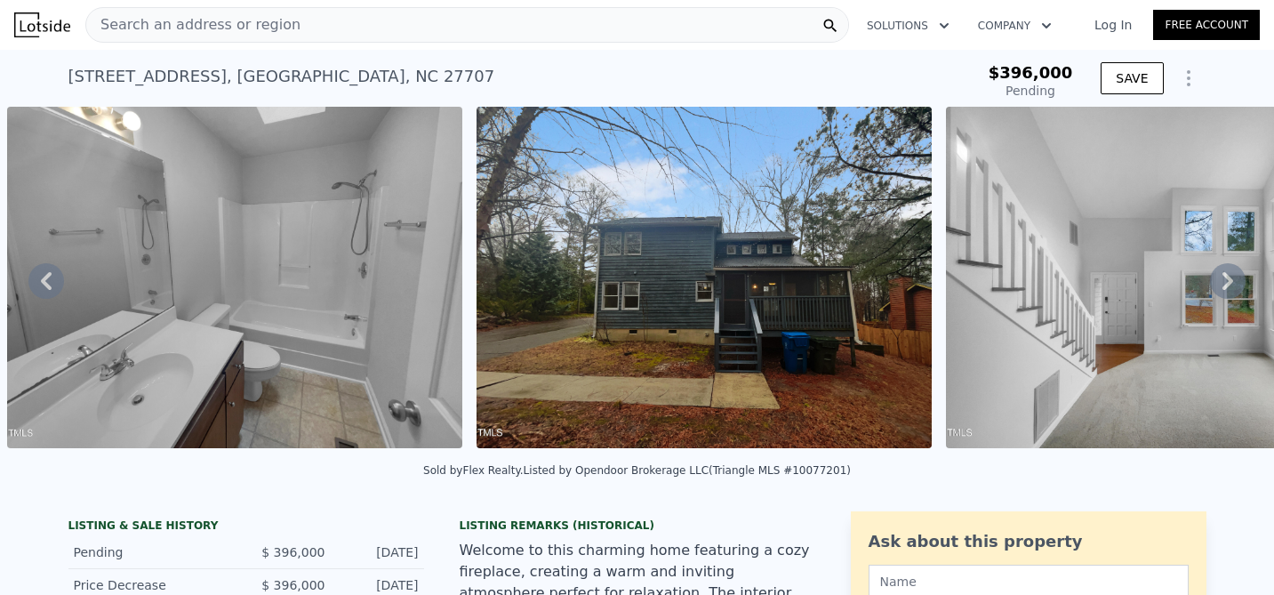
click at [591, 246] on img at bounding box center [704, 277] width 455 height 341
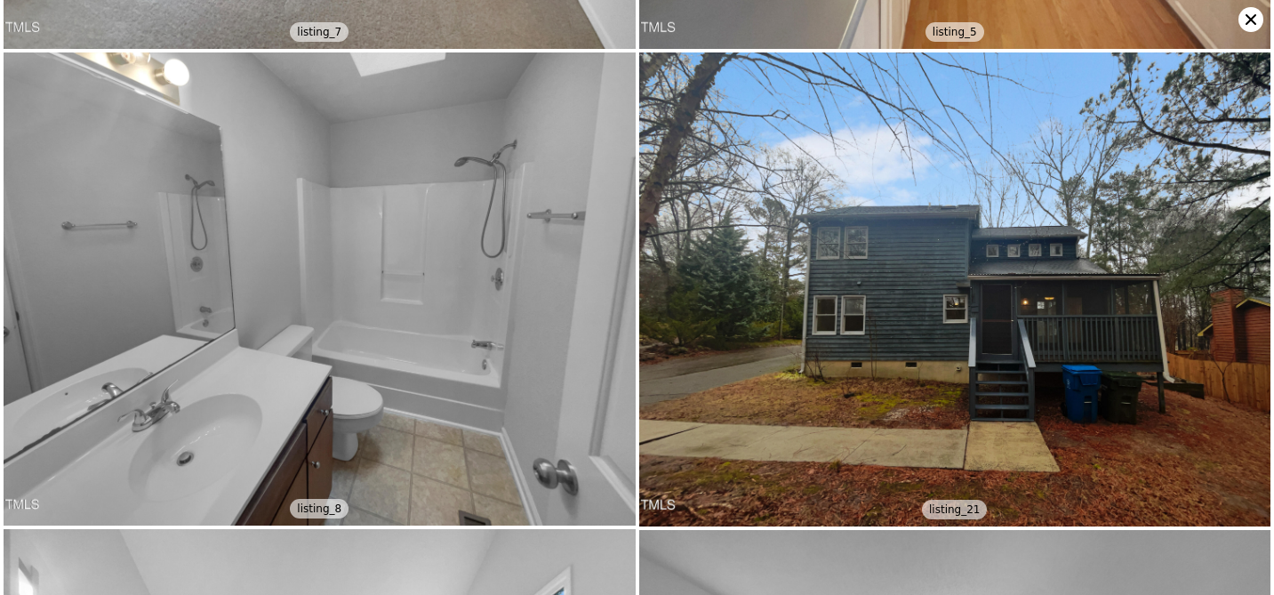
scroll to position [1433, 0]
